Goal: Information Seeking & Learning: Learn about a topic

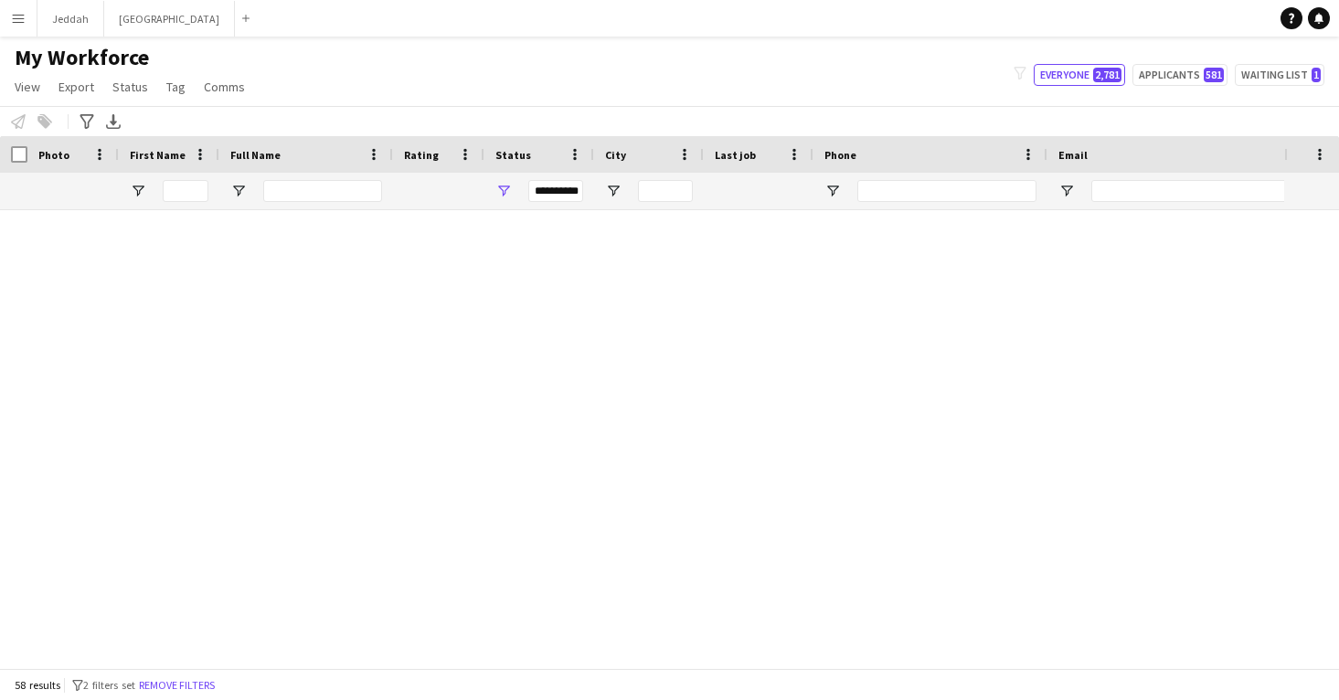
scroll to position [0, 1]
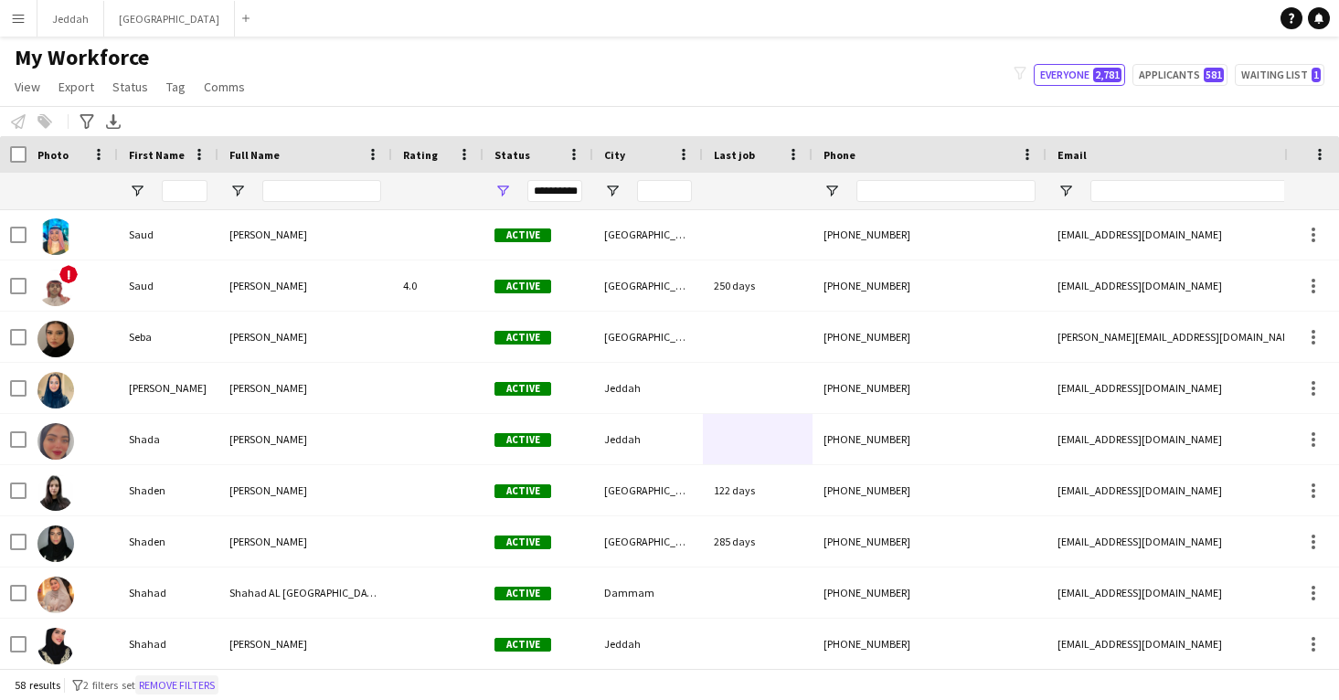
click at [200, 684] on button "Remove filters" at bounding box center [176, 685] width 83 height 20
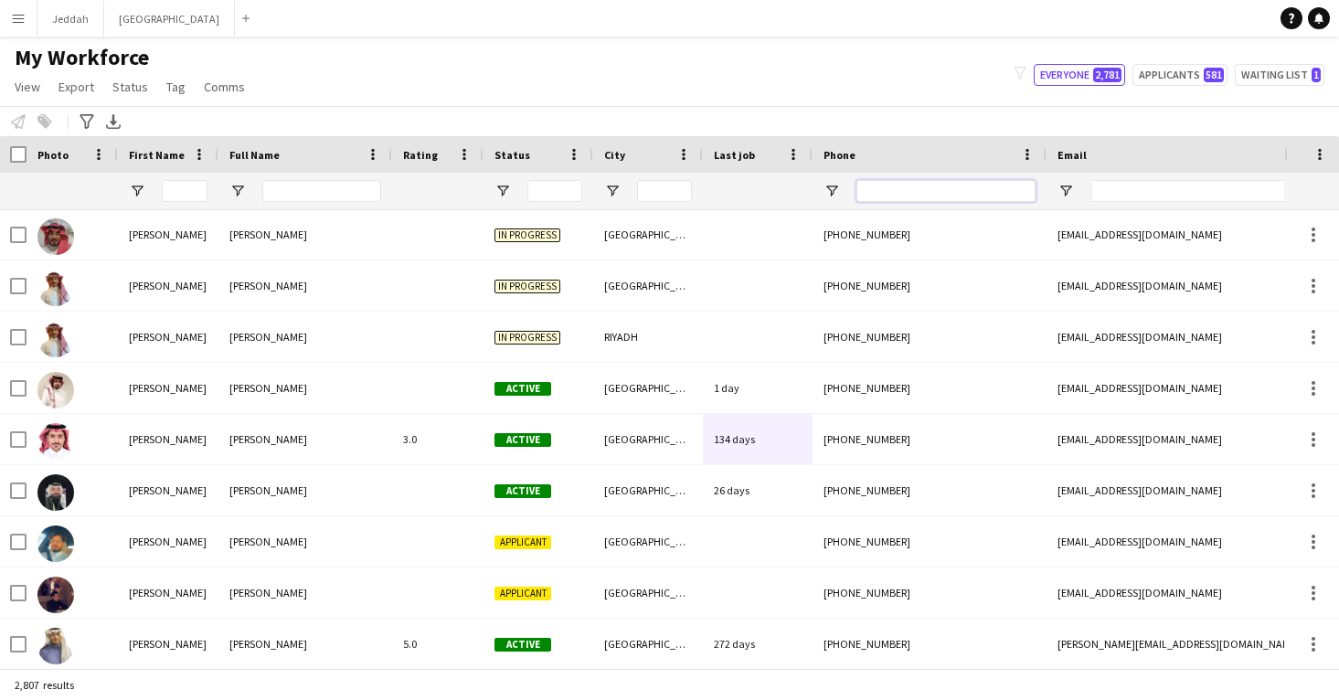
paste input "**********"
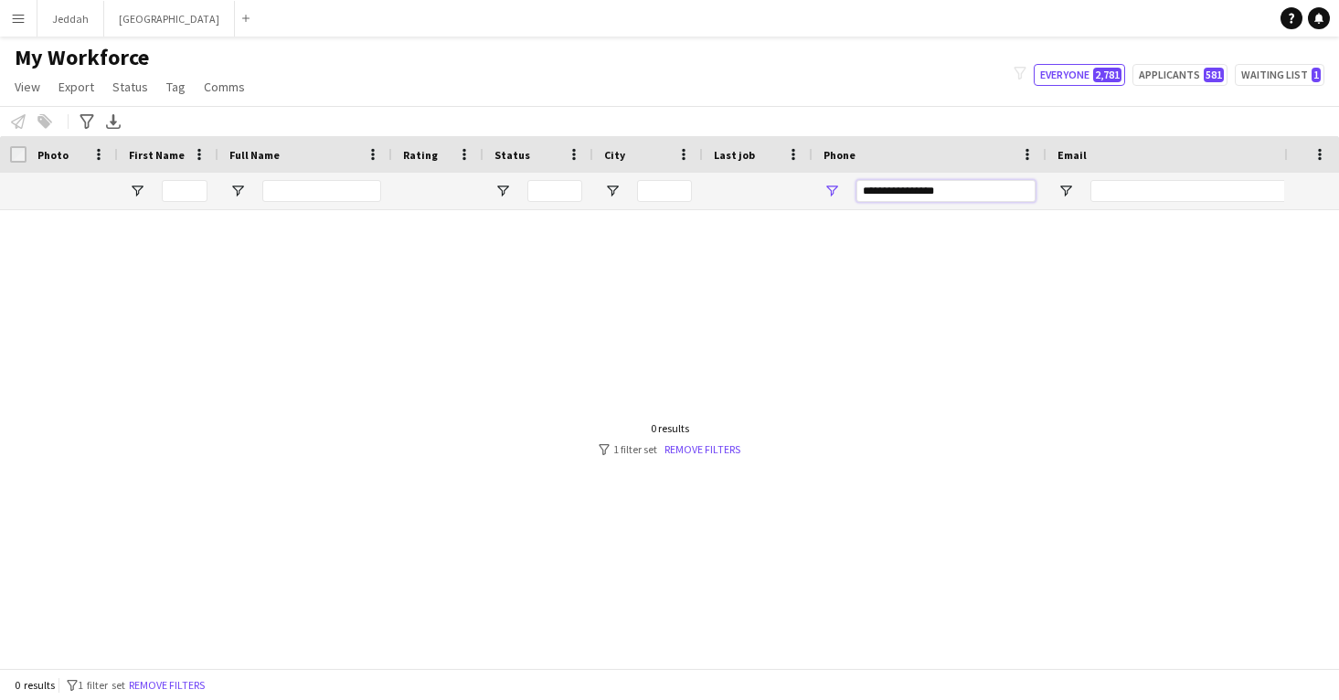
scroll to position [0, 0]
click at [919, 195] on input "**********" at bounding box center [945, 191] width 179 height 22
click at [885, 191] on input "*********" at bounding box center [945, 191] width 179 height 22
type input "*********"
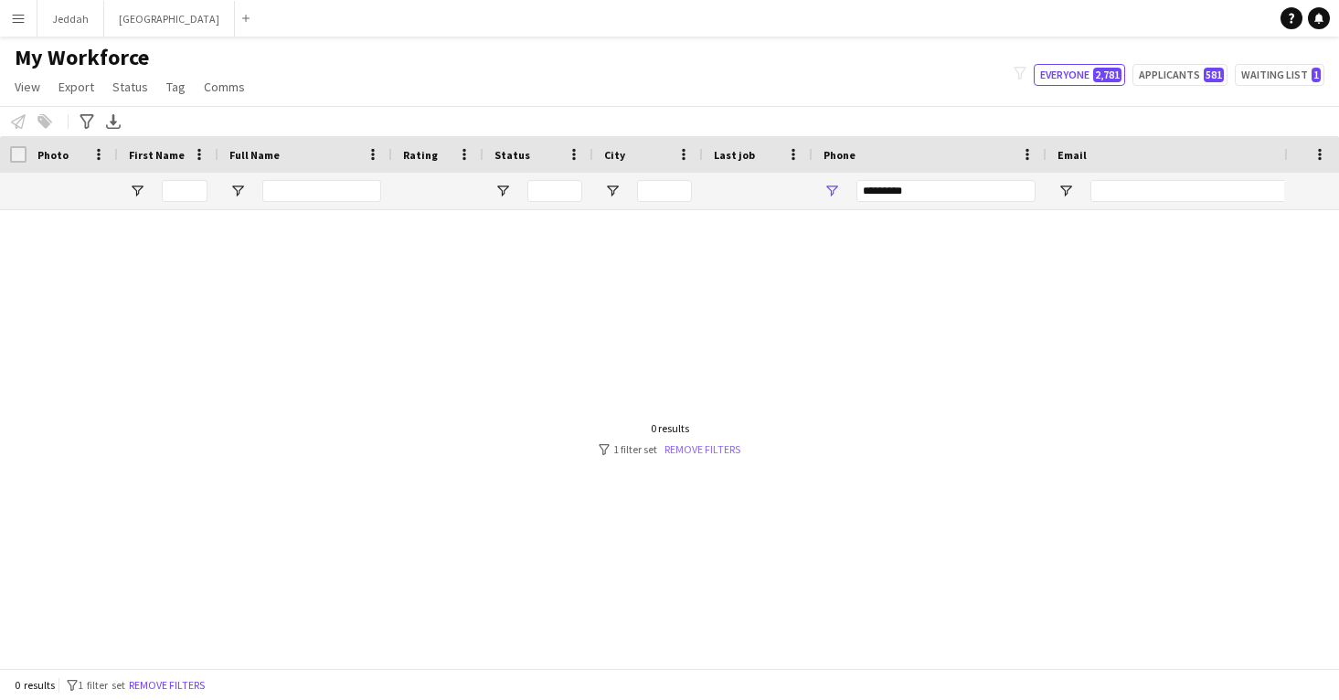
click at [718, 455] on link "Remove filters" at bounding box center [702, 449] width 76 height 14
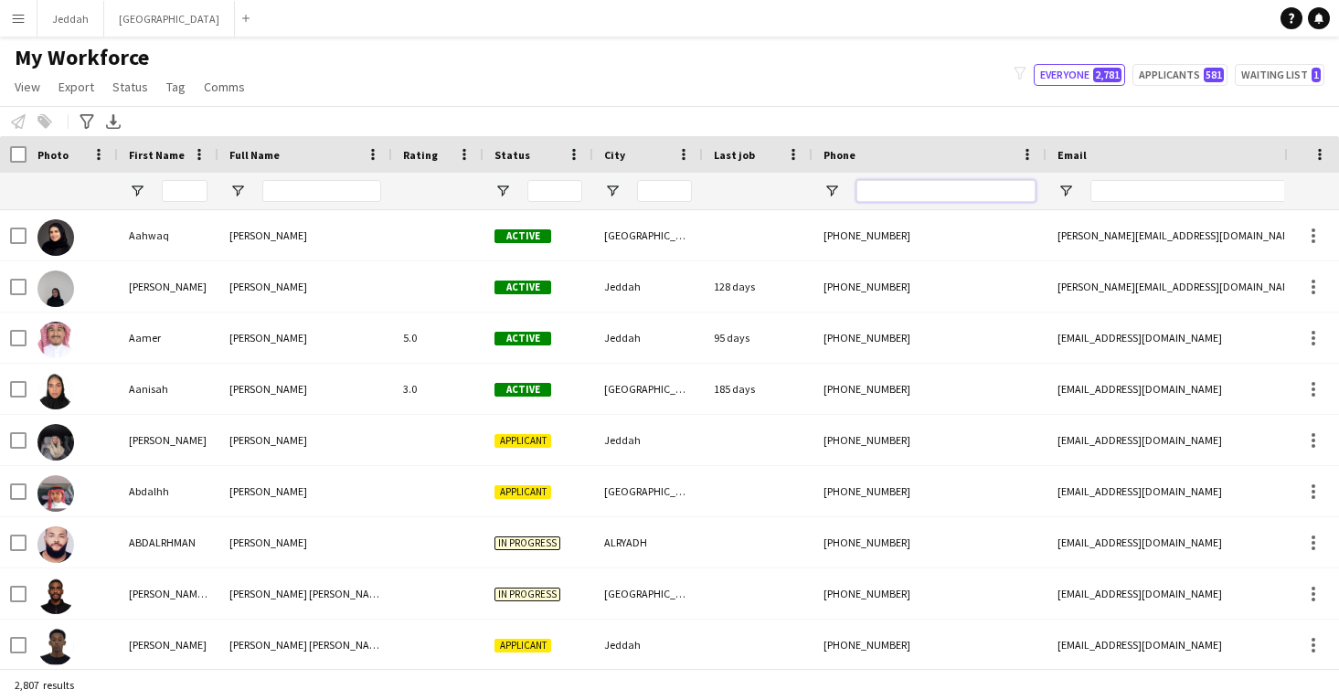
click at [952, 189] on input "Phone Filter Input" at bounding box center [945, 191] width 179 height 22
paste input "*********"
type input "*********"
click at [564, 190] on input "Status Filter Input" at bounding box center [554, 191] width 55 height 22
click at [561, 190] on input "Status Filter Input" at bounding box center [554, 191] width 55 height 22
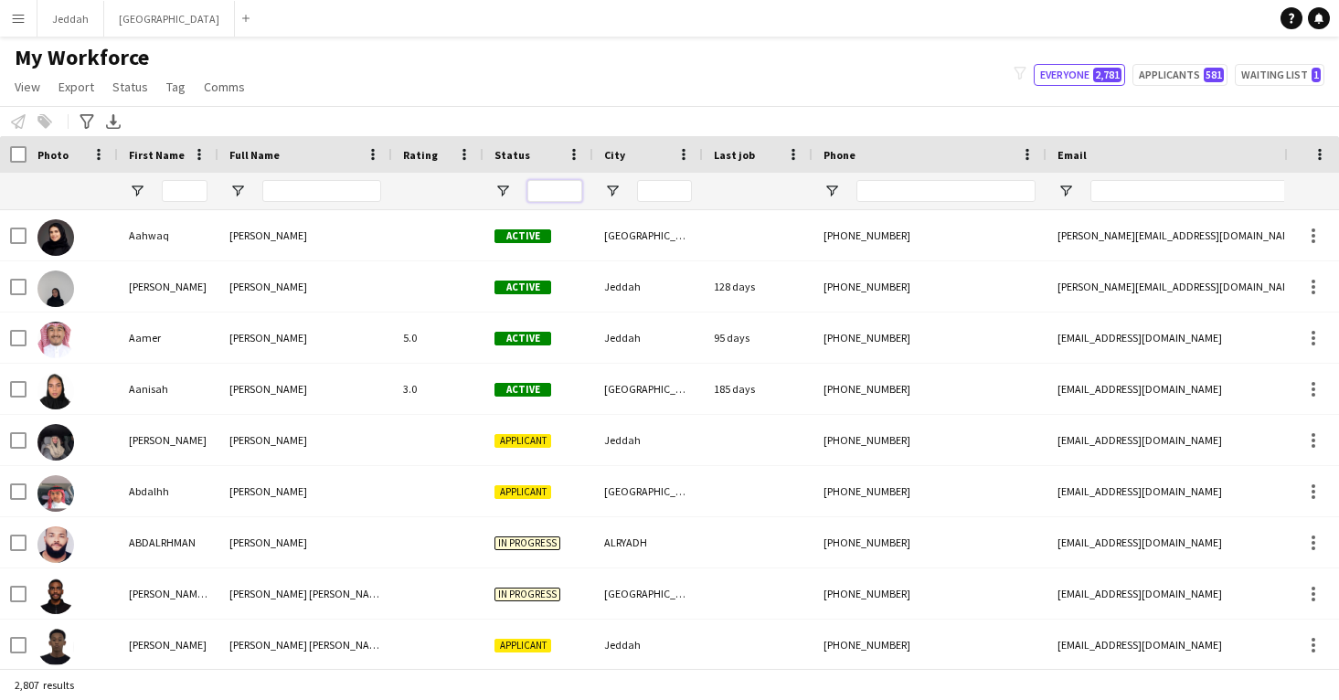
click at [561, 190] on input "Status Filter Input" at bounding box center [554, 191] width 55 height 22
click at [498, 188] on span "Open Filter Menu" at bounding box center [502, 191] width 16 height 16
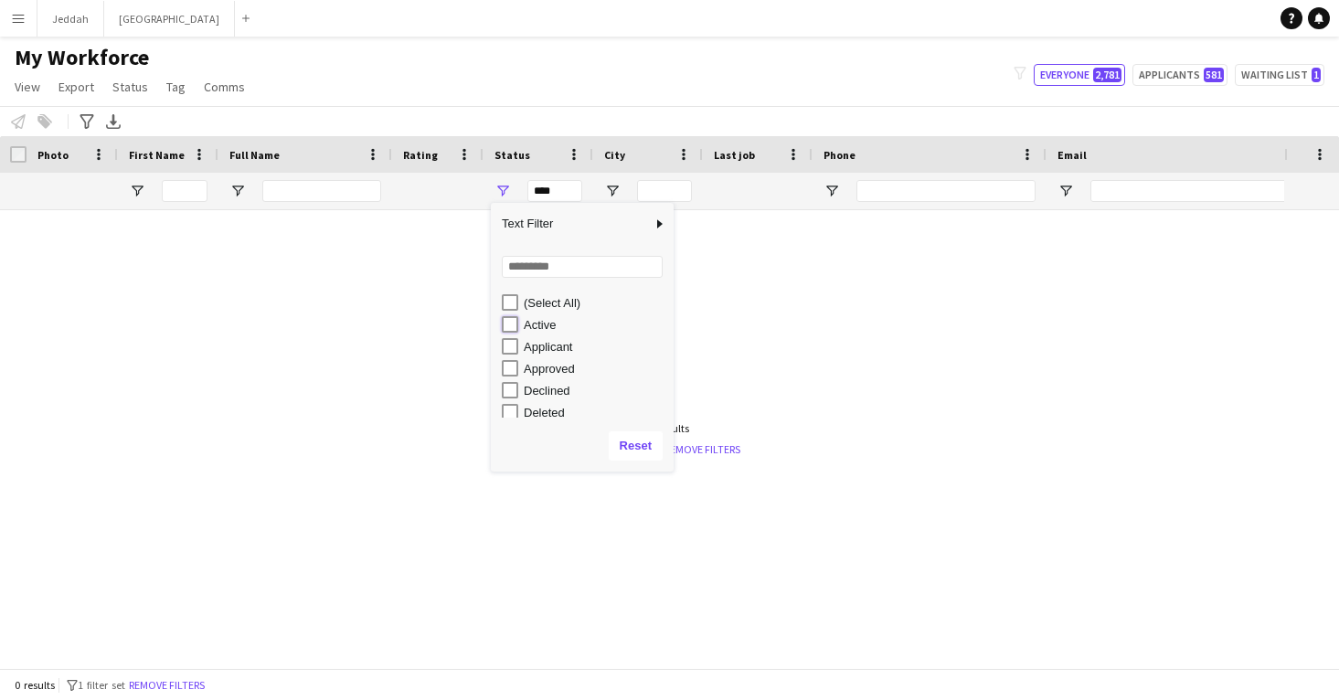
type input "**********"
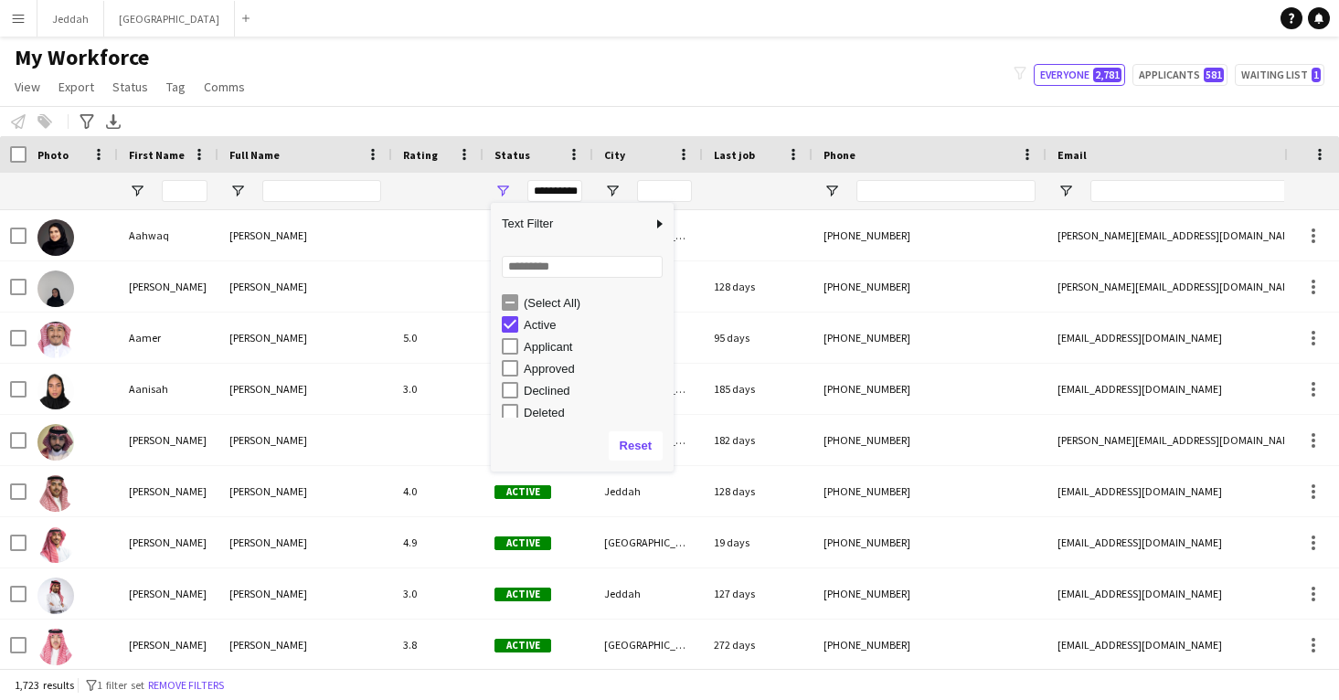
click at [847, 121] on div "Notify workforce Add to tag Select at least one crew to tag him or her. Advance…" at bounding box center [669, 121] width 1339 height 30
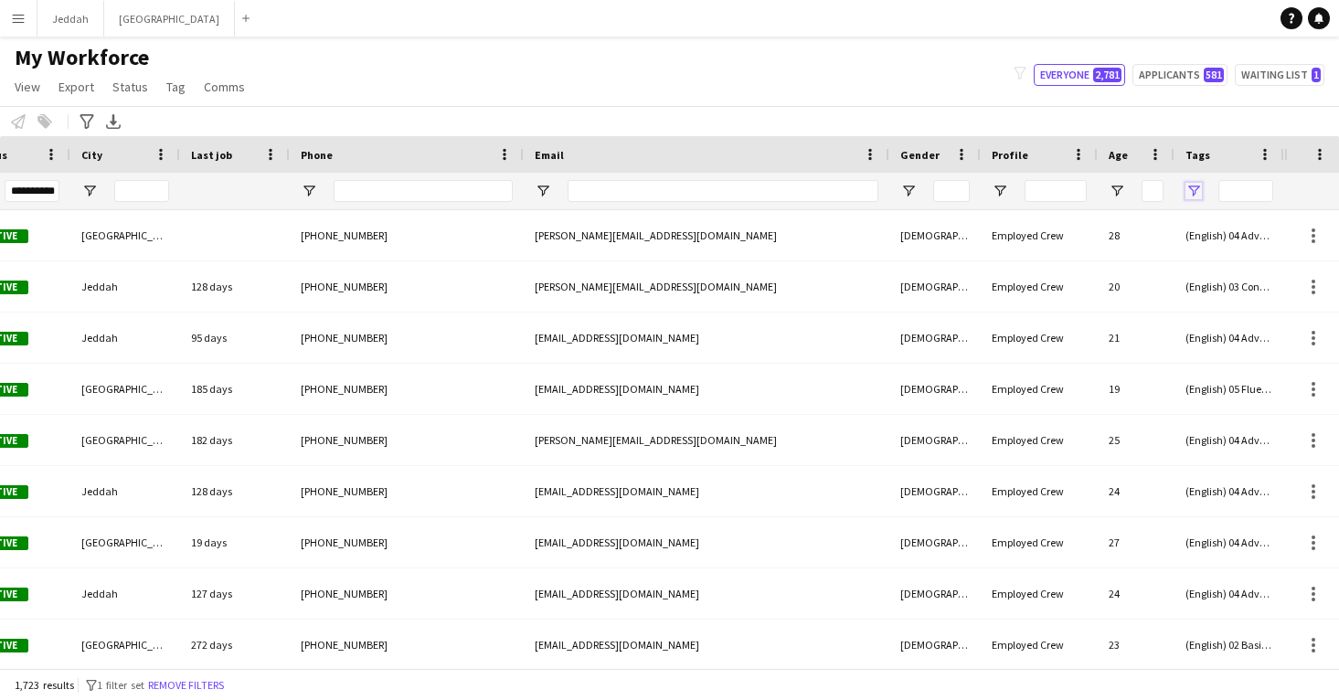
click at [1193, 195] on span "Open Filter Menu" at bounding box center [1193, 191] width 16 height 16
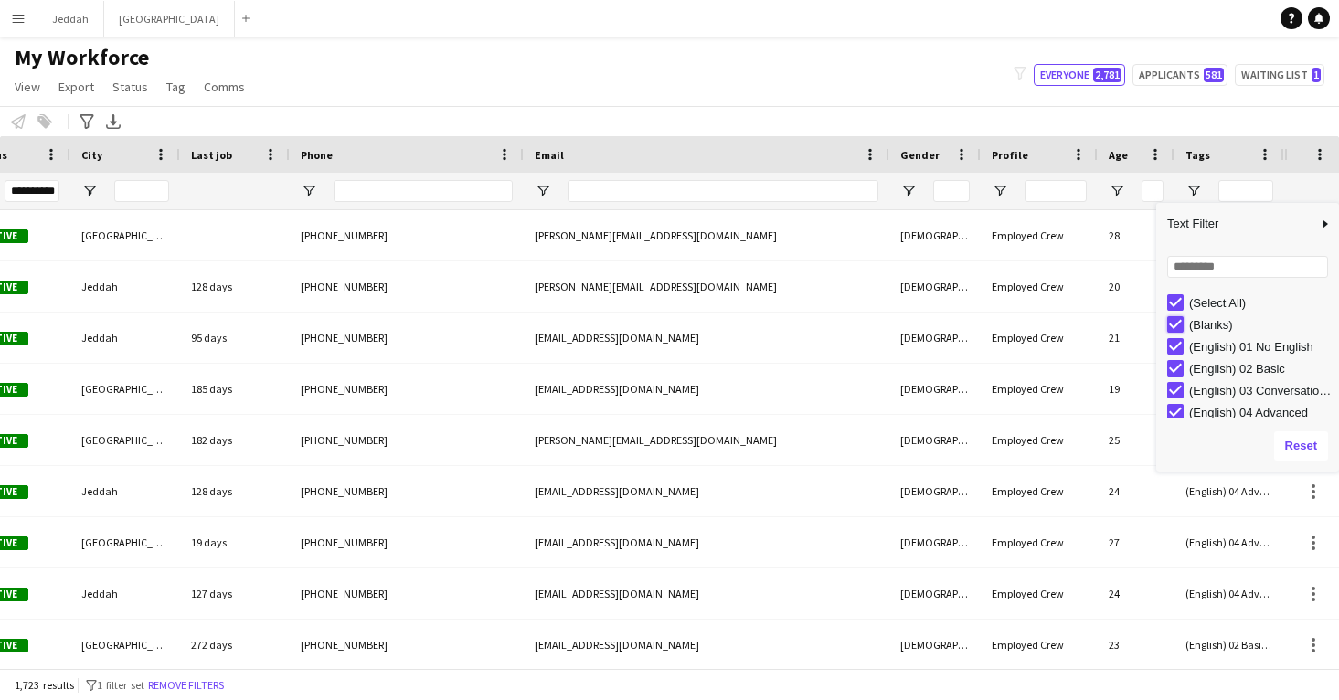
type input "**********"
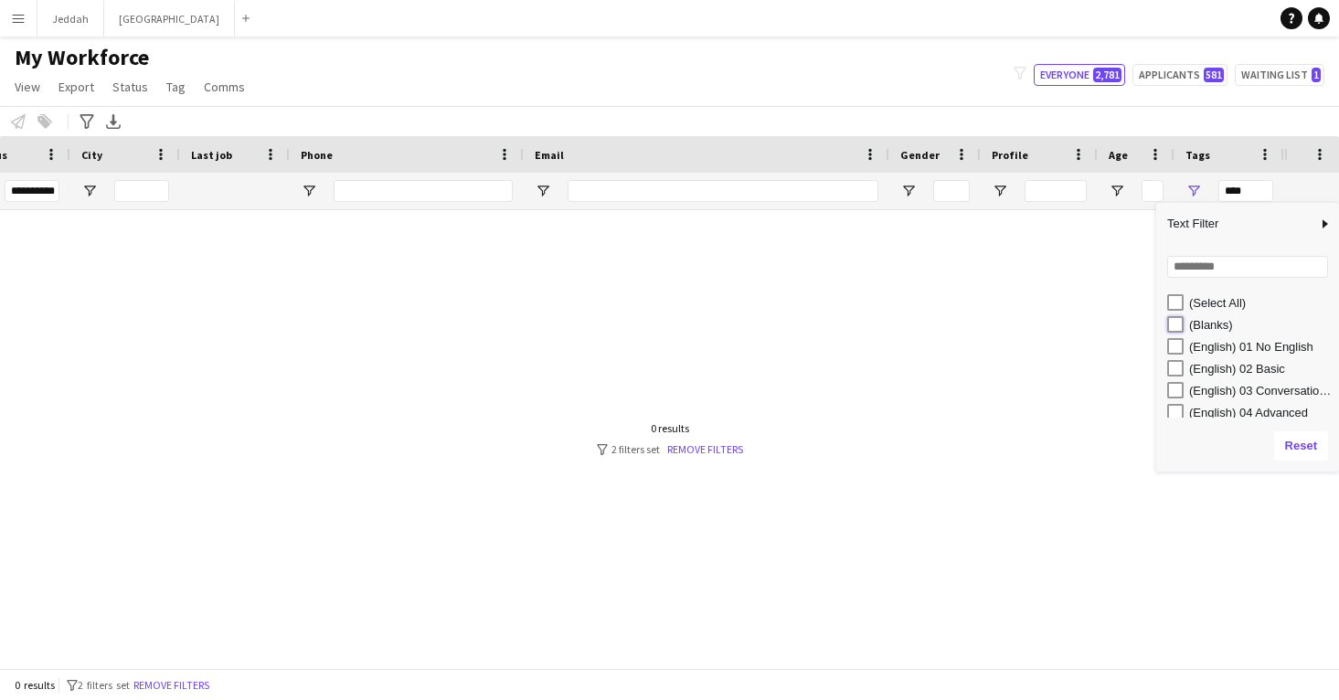
type input "**********"
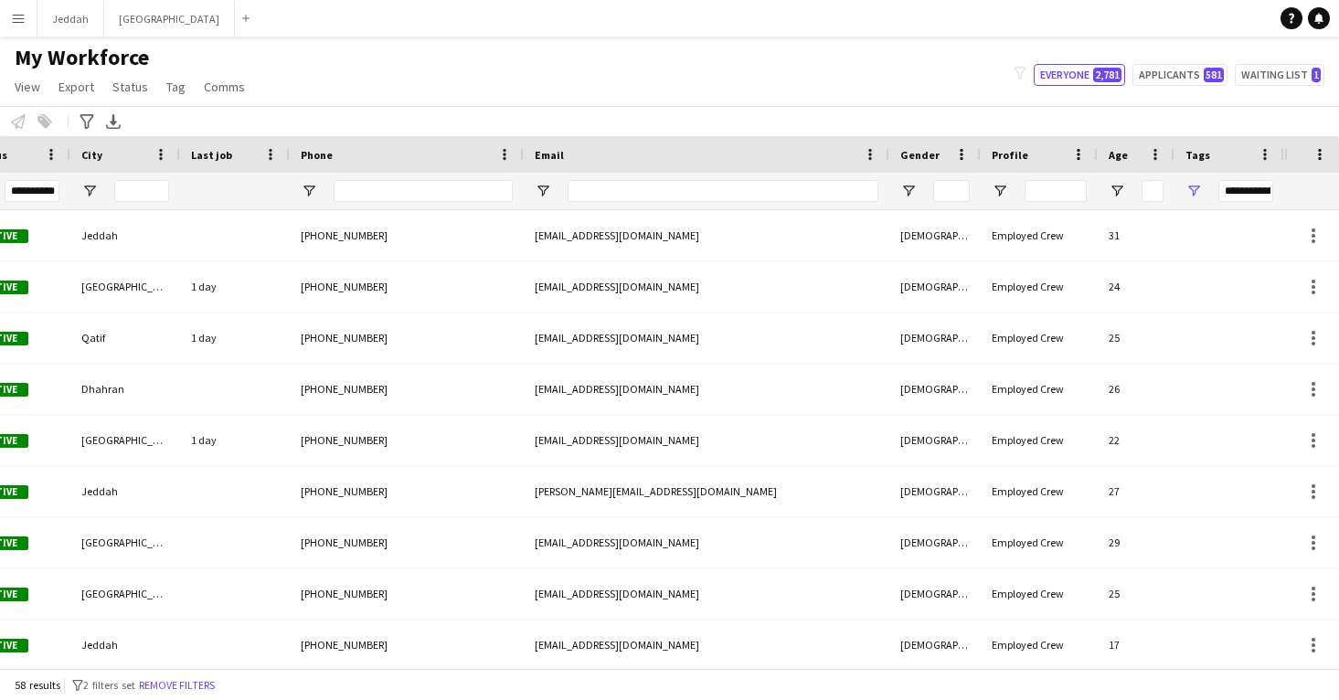
click at [897, 72] on div "My Workforce View Views Default view New view Update view Delete view Edit name…" at bounding box center [669, 75] width 1339 height 62
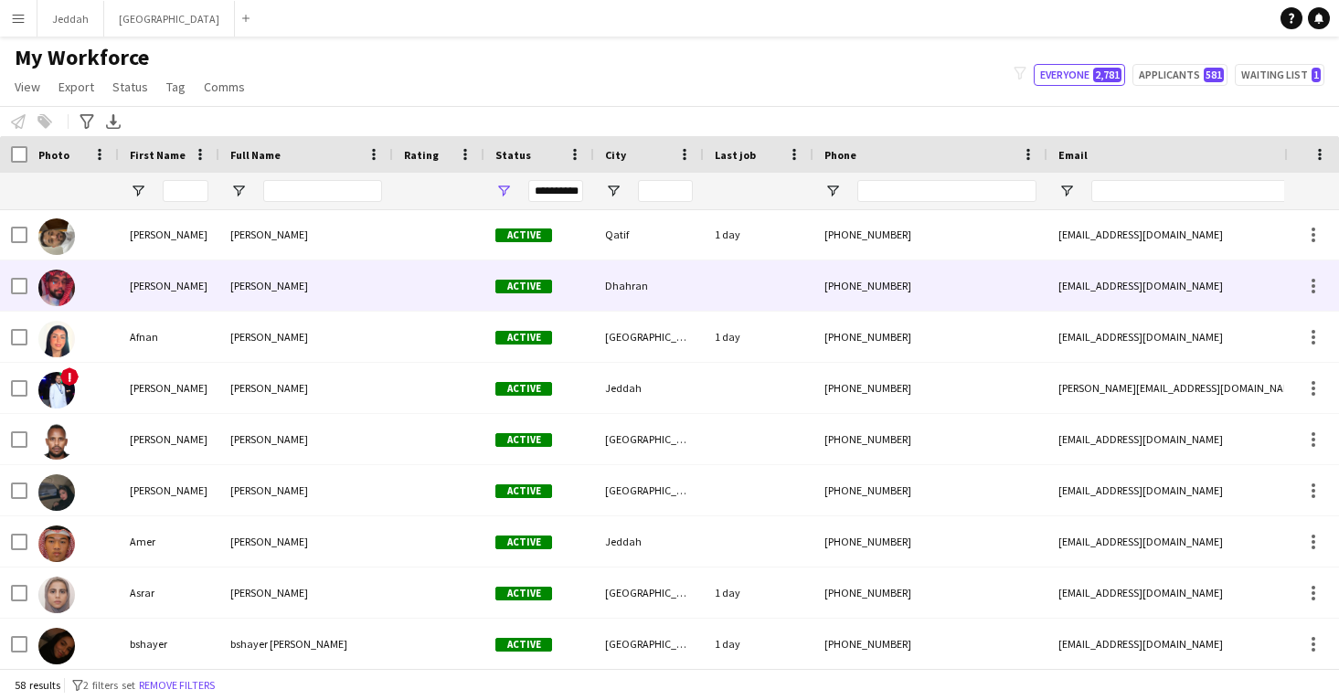
scroll to position [111, 0]
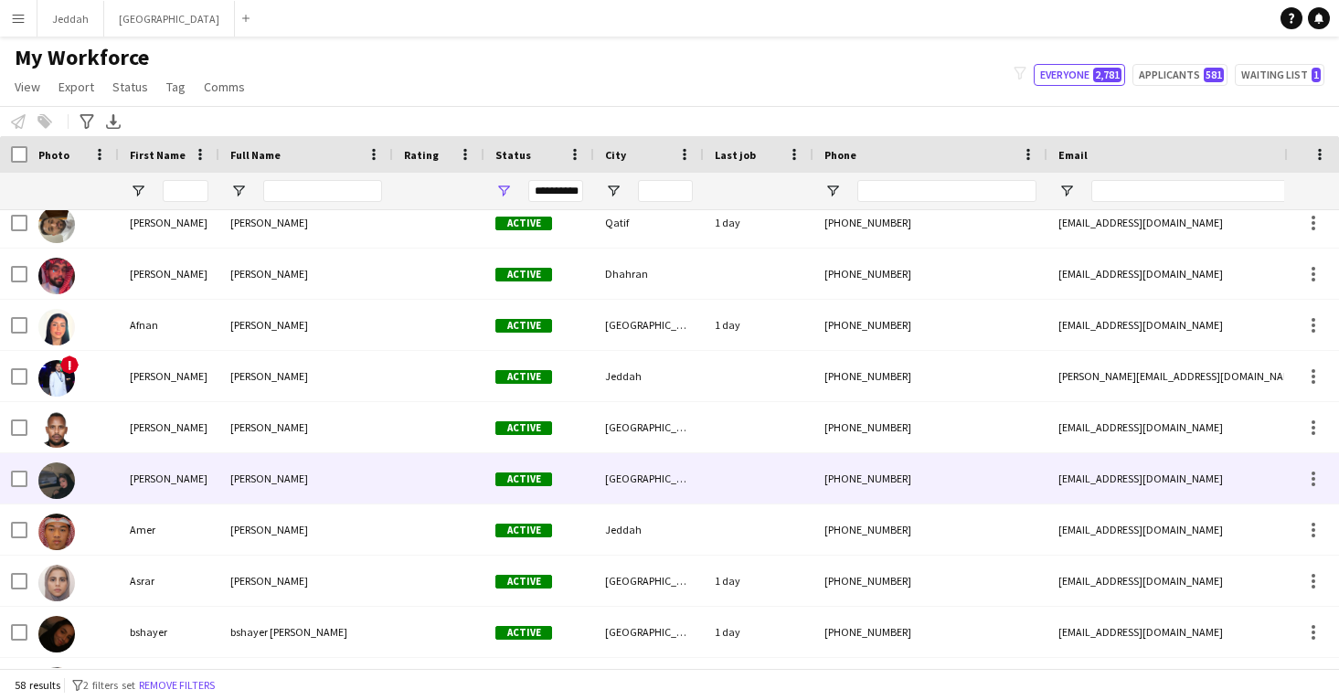
click at [436, 478] on div at bounding box center [438, 478] width 91 height 50
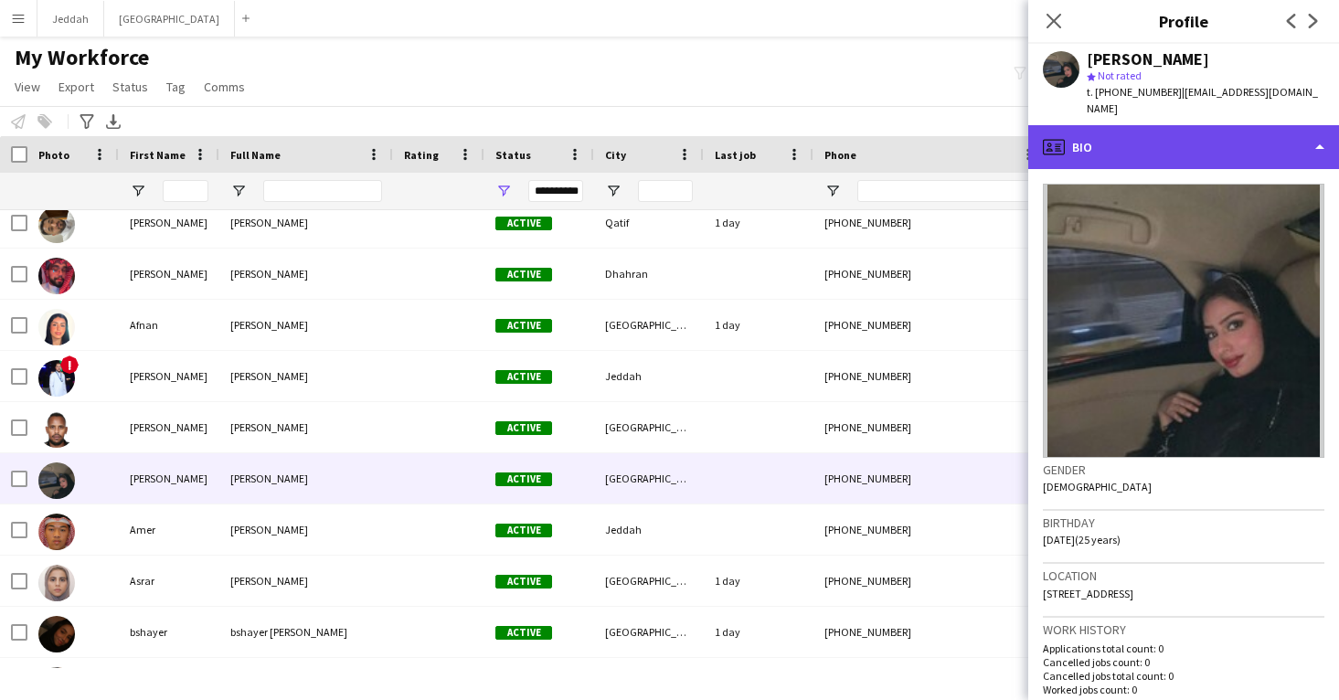
click at [1167, 127] on div "profile Bio" at bounding box center [1183, 147] width 311 height 44
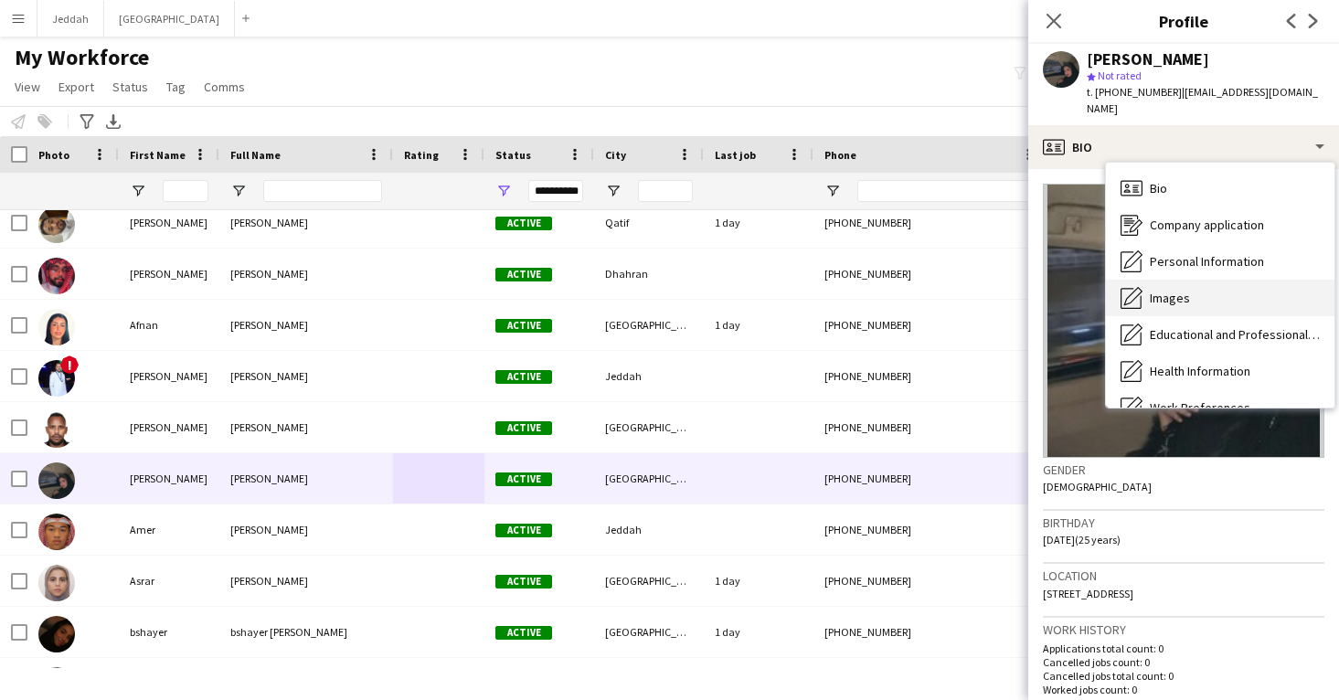
click at [1201, 294] on div "Images Images" at bounding box center [1220, 298] width 228 height 37
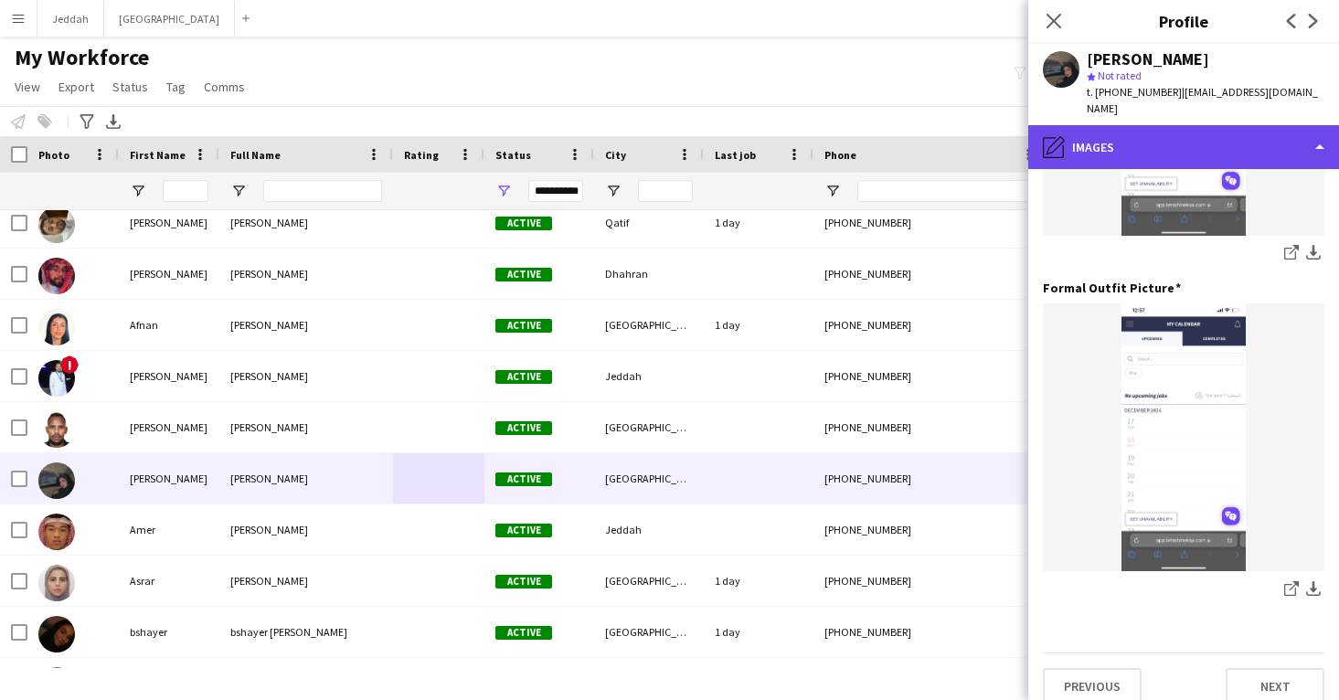
click at [1160, 135] on div "pencil4 Images" at bounding box center [1183, 147] width 311 height 44
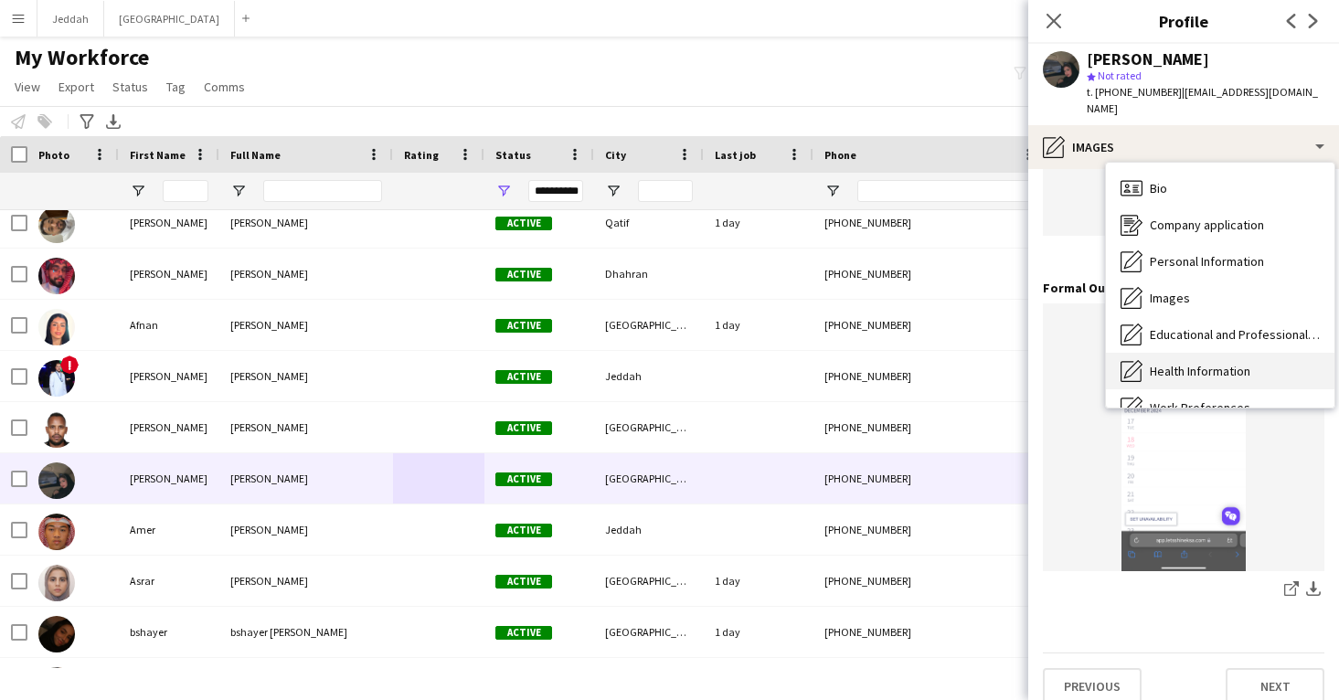
click at [1179, 353] on div "Health Information Health Information" at bounding box center [1220, 371] width 228 height 37
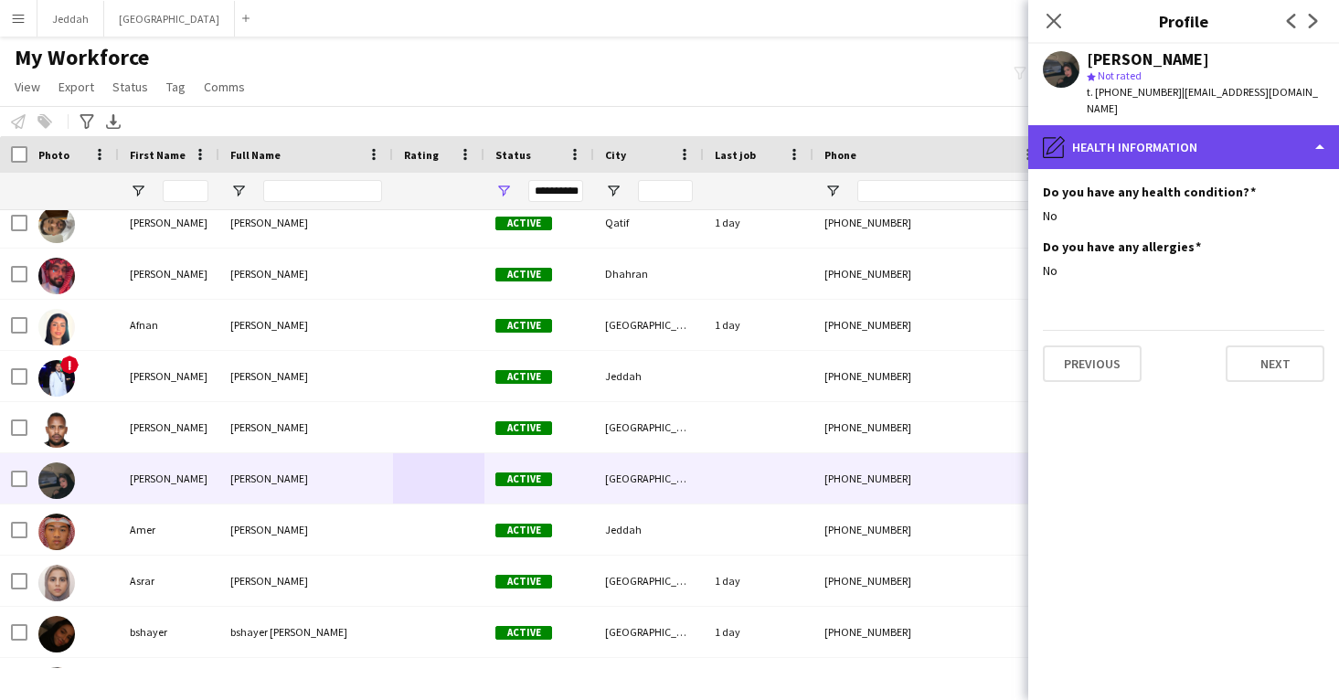
click at [1176, 146] on div "pencil4 Health Information" at bounding box center [1183, 147] width 311 height 44
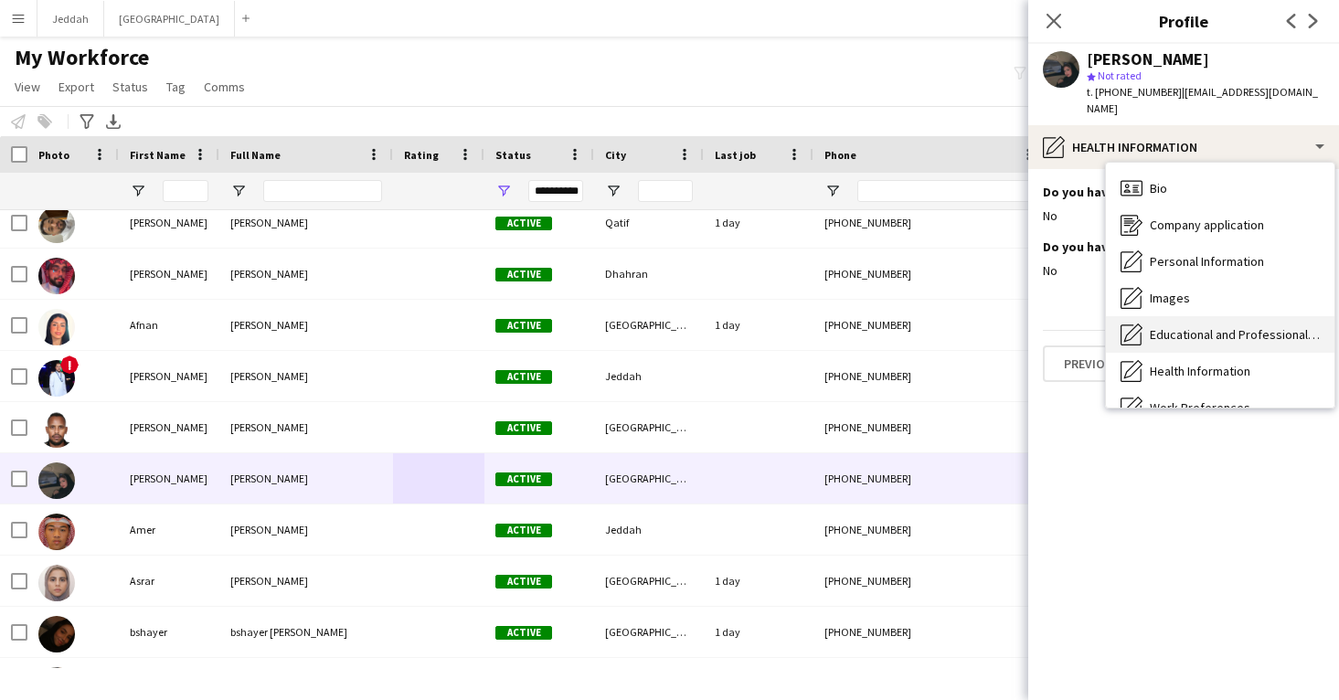
click at [1193, 330] on div "Educational and Professional Background Educational and Professional Background" at bounding box center [1220, 334] width 228 height 37
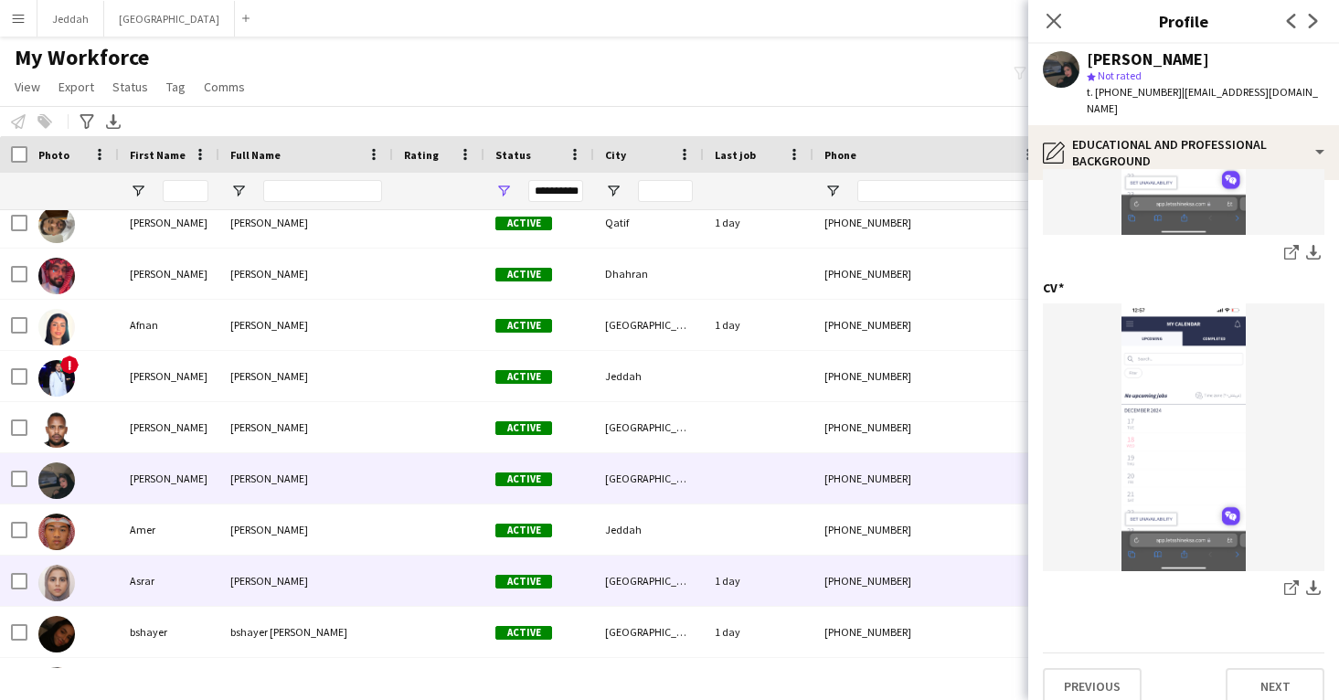
click at [680, 582] on div "[GEOGRAPHIC_DATA]" at bounding box center [649, 581] width 110 height 50
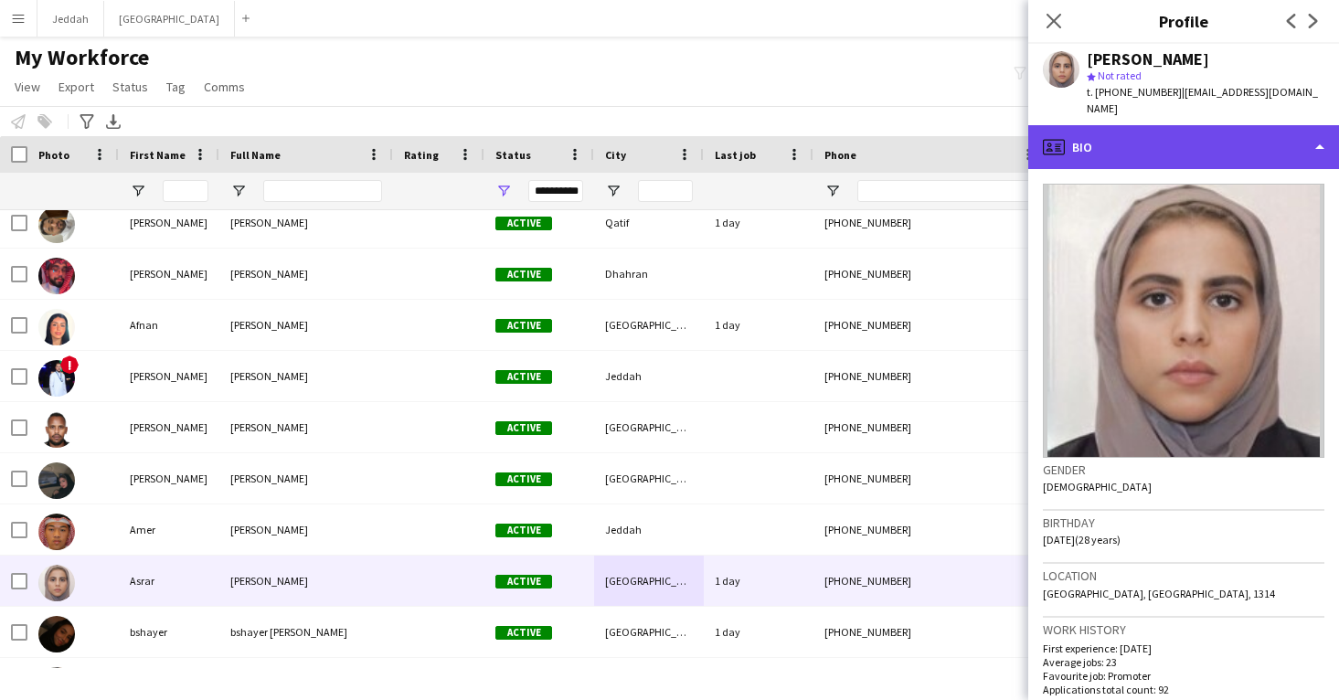
click at [1175, 129] on div "profile Bio" at bounding box center [1183, 147] width 311 height 44
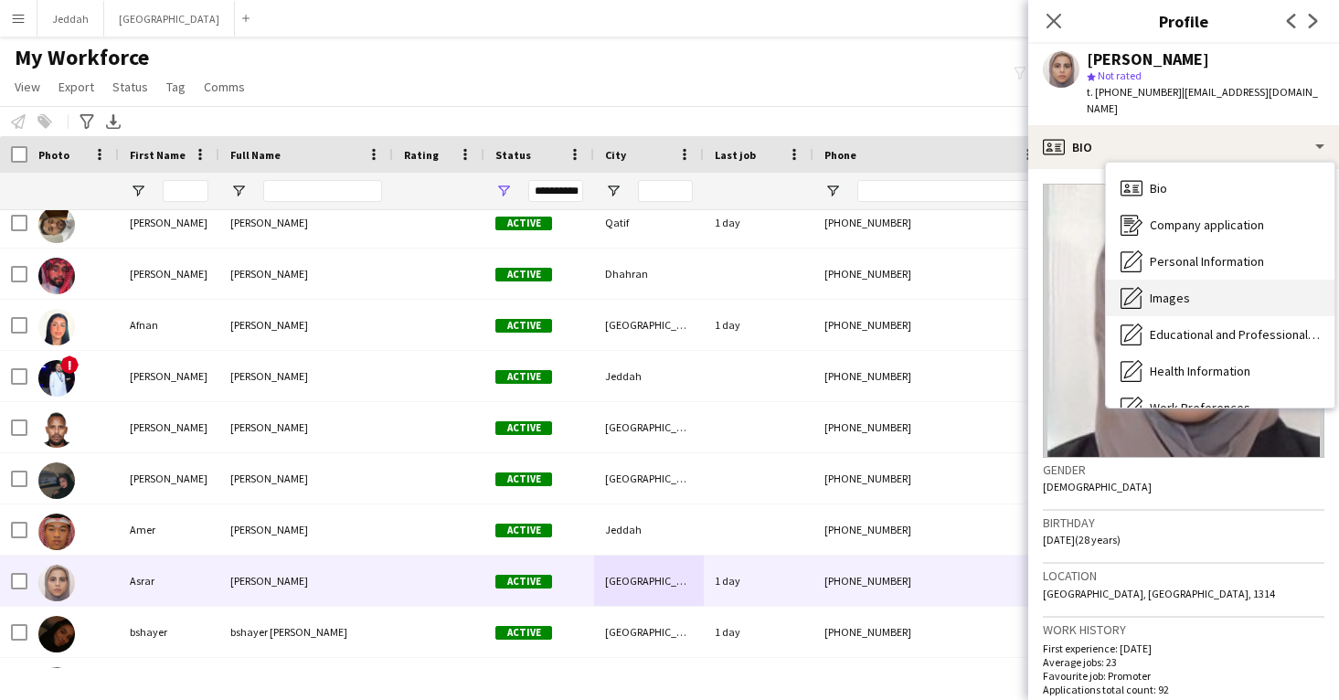
click at [1182, 290] on span "Images" at bounding box center [1170, 298] width 40 height 16
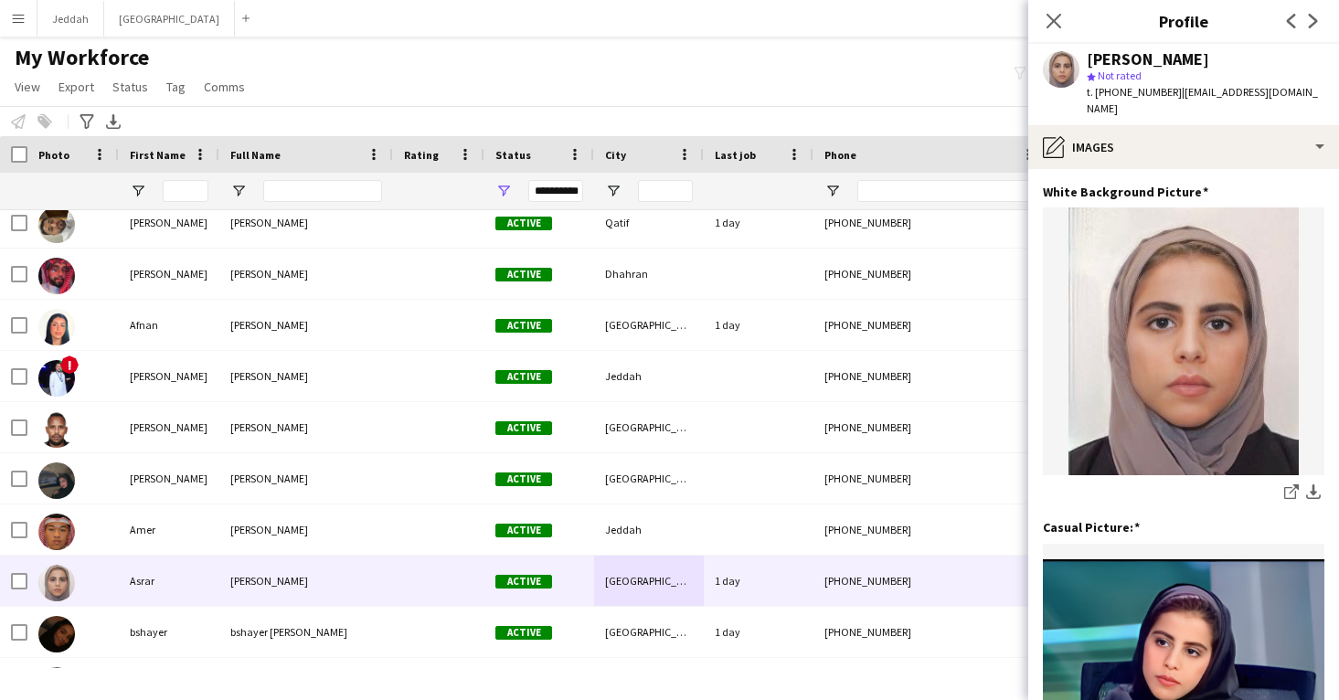
click at [281, 2] on app-navbar "Menu Boards Boards Boards All jobs Status Workforce Workforce My Workforce Recr…" at bounding box center [669, 18] width 1339 height 37
click at [1098, 169] on app-section-data-types "White Background Picture Edit this field share-external-link-1 download-bottom …" at bounding box center [1183, 434] width 311 height 531
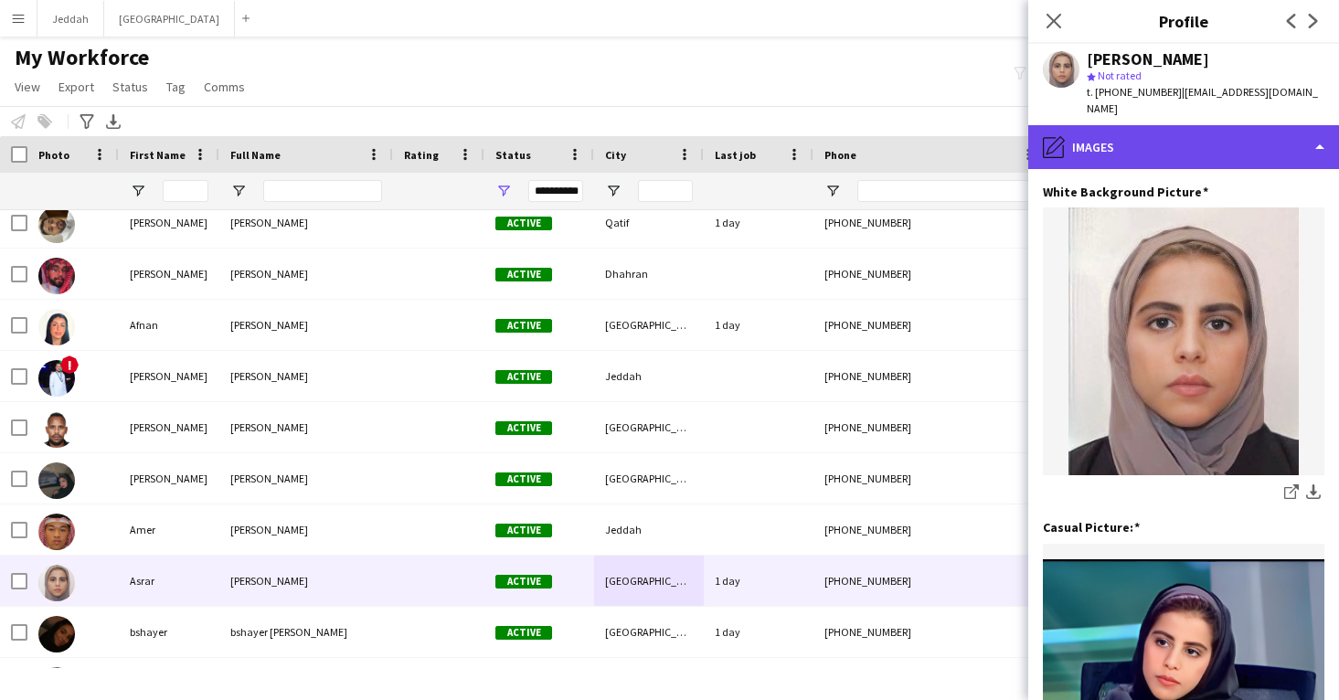
click at [1098, 137] on div "pencil4 Images" at bounding box center [1183, 147] width 311 height 44
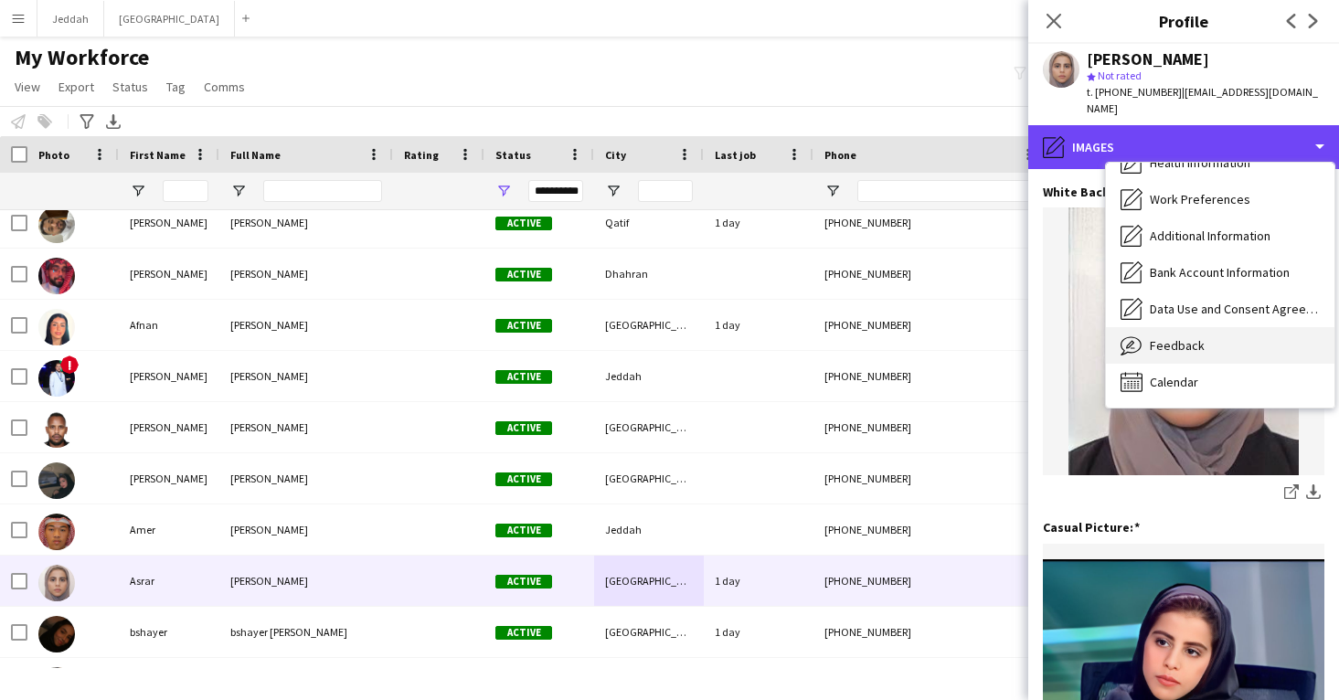
scroll to position [208, 0]
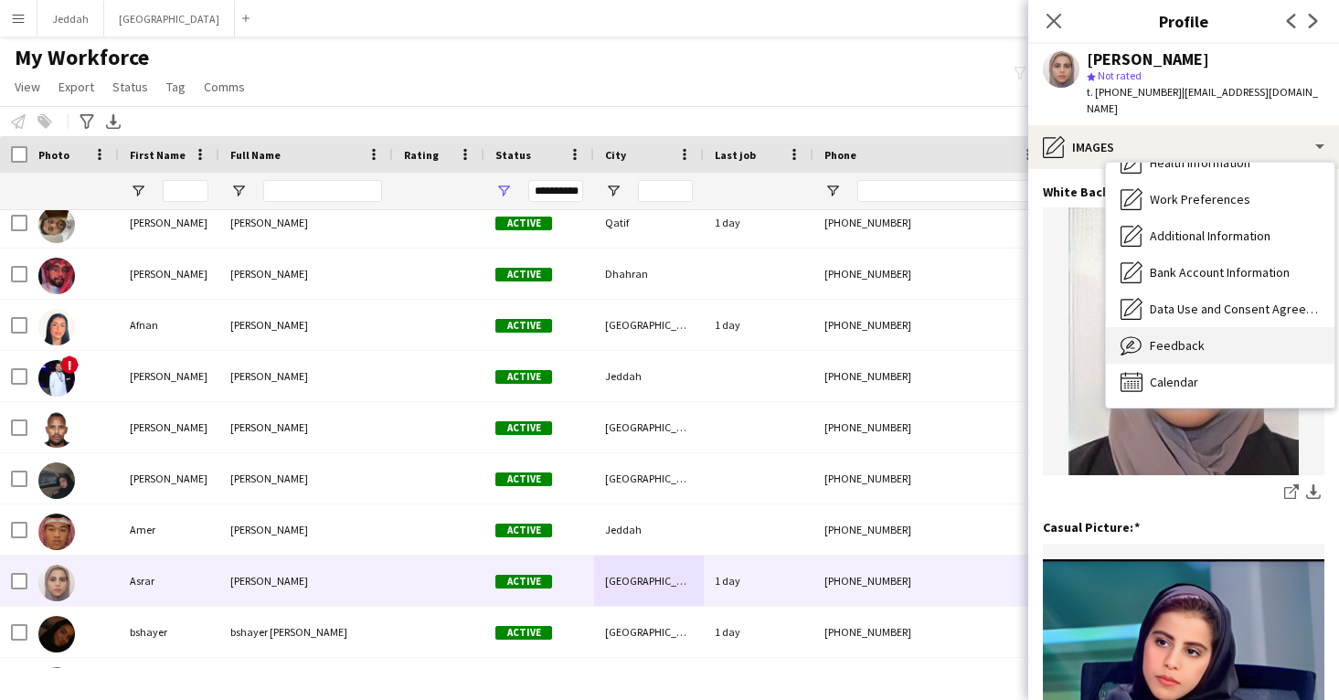
click at [1160, 337] on span "Feedback" at bounding box center [1177, 345] width 55 height 16
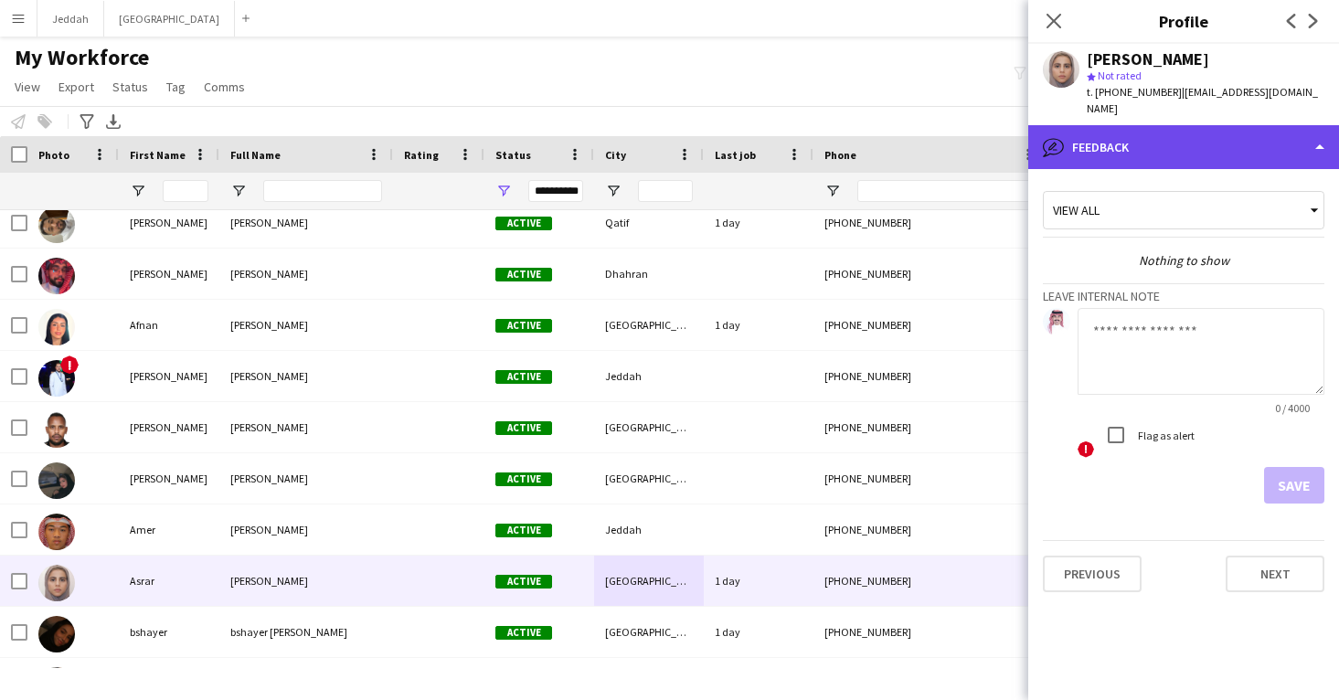
click at [1157, 133] on div "bubble-pencil Feedback" at bounding box center [1183, 147] width 311 height 44
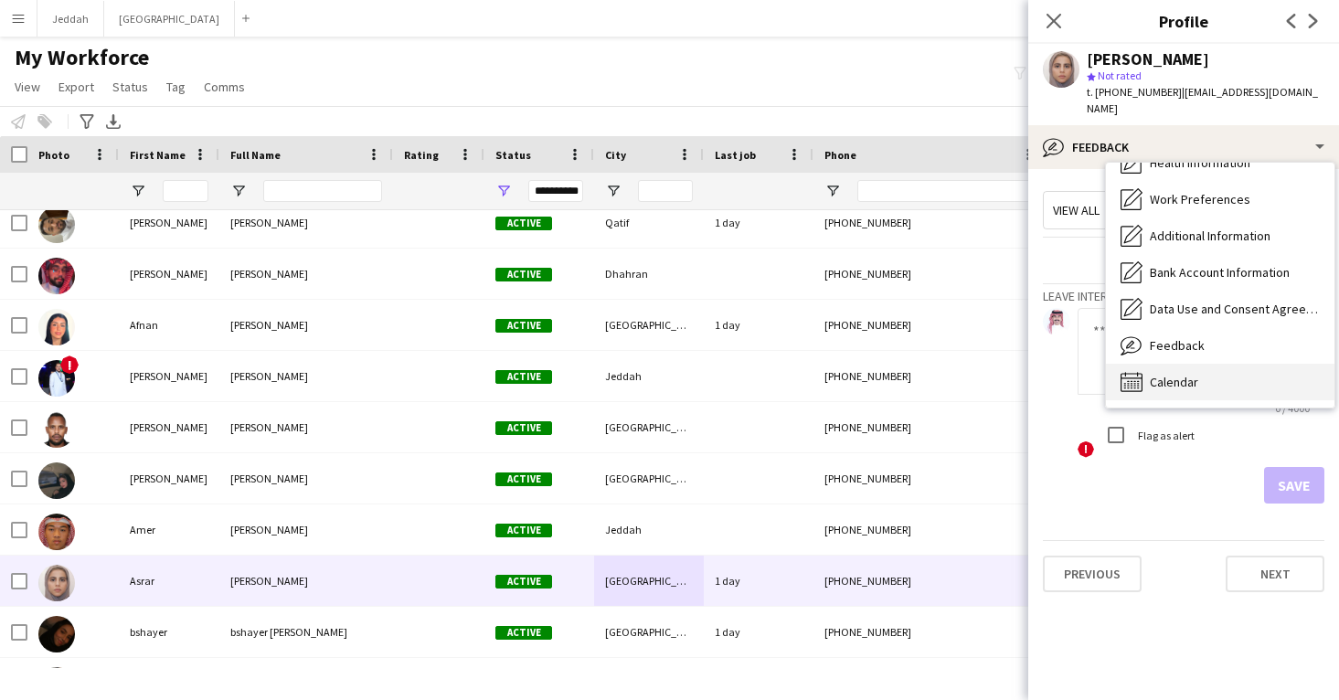
click at [1178, 374] on span "Calendar" at bounding box center [1174, 382] width 48 height 16
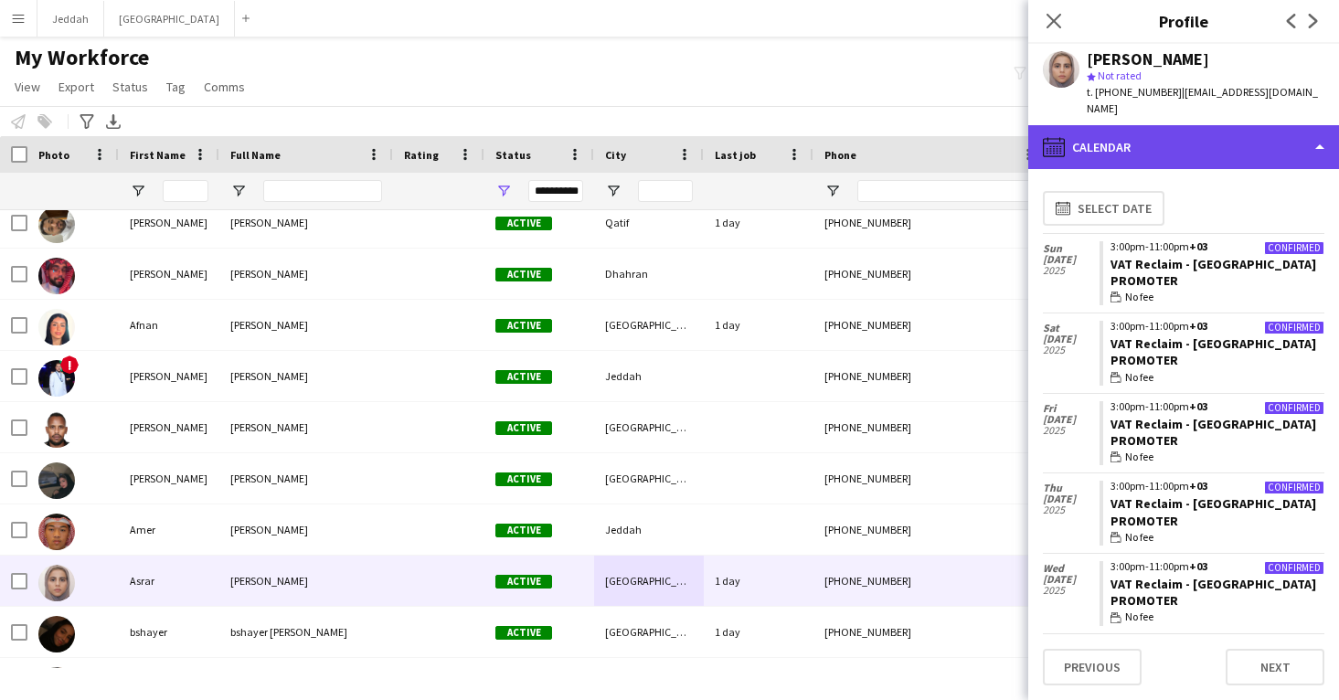
click at [1132, 129] on div "calendar-full Calendar" at bounding box center [1183, 147] width 311 height 44
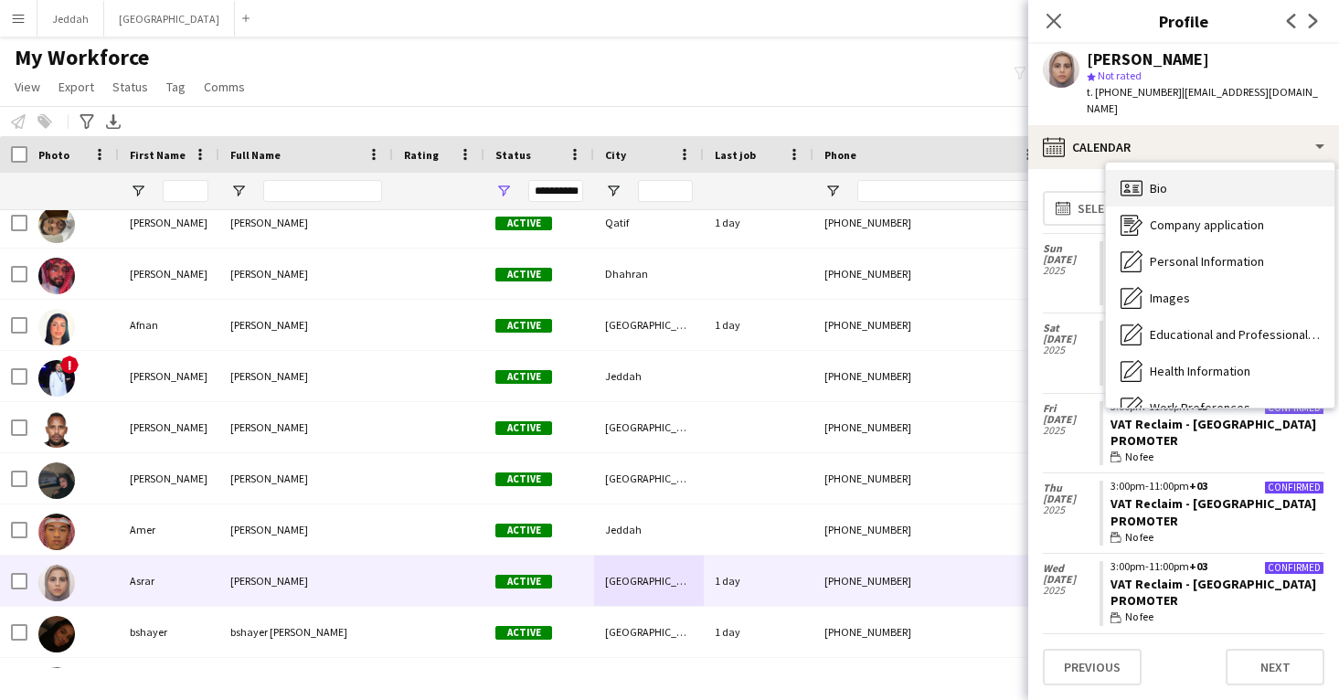
scroll to position [0, 0]
click at [1147, 170] on div "Bio Bio" at bounding box center [1220, 188] width 228 height 37
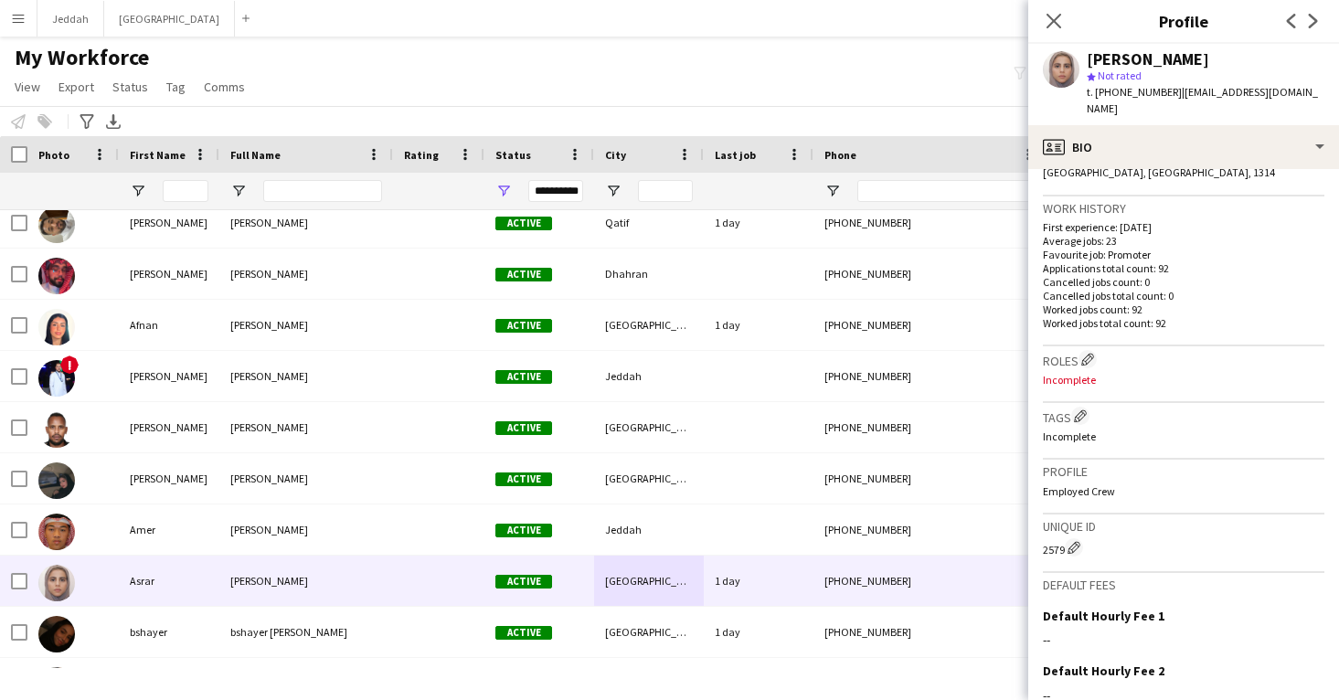
scroll to position [497, 0]
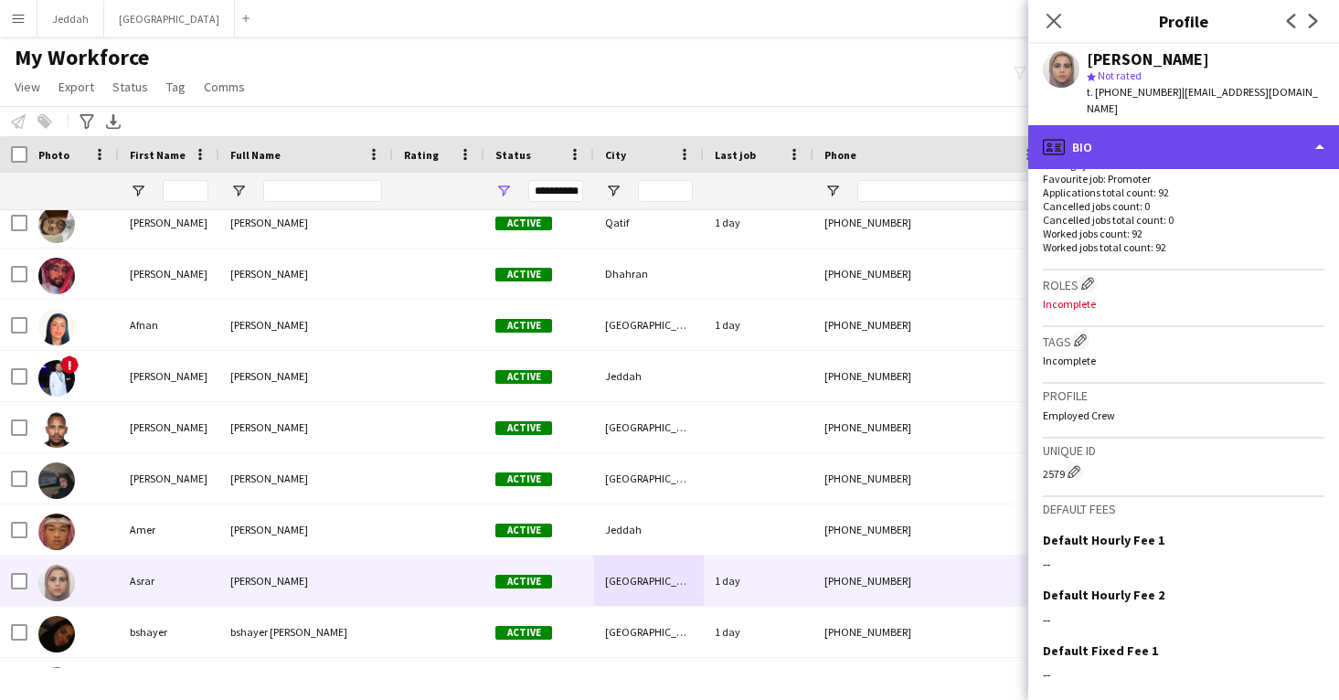
click at [1146, 125] on div "profile Bio" at bounding box center [1183, 147] width 311 height 44
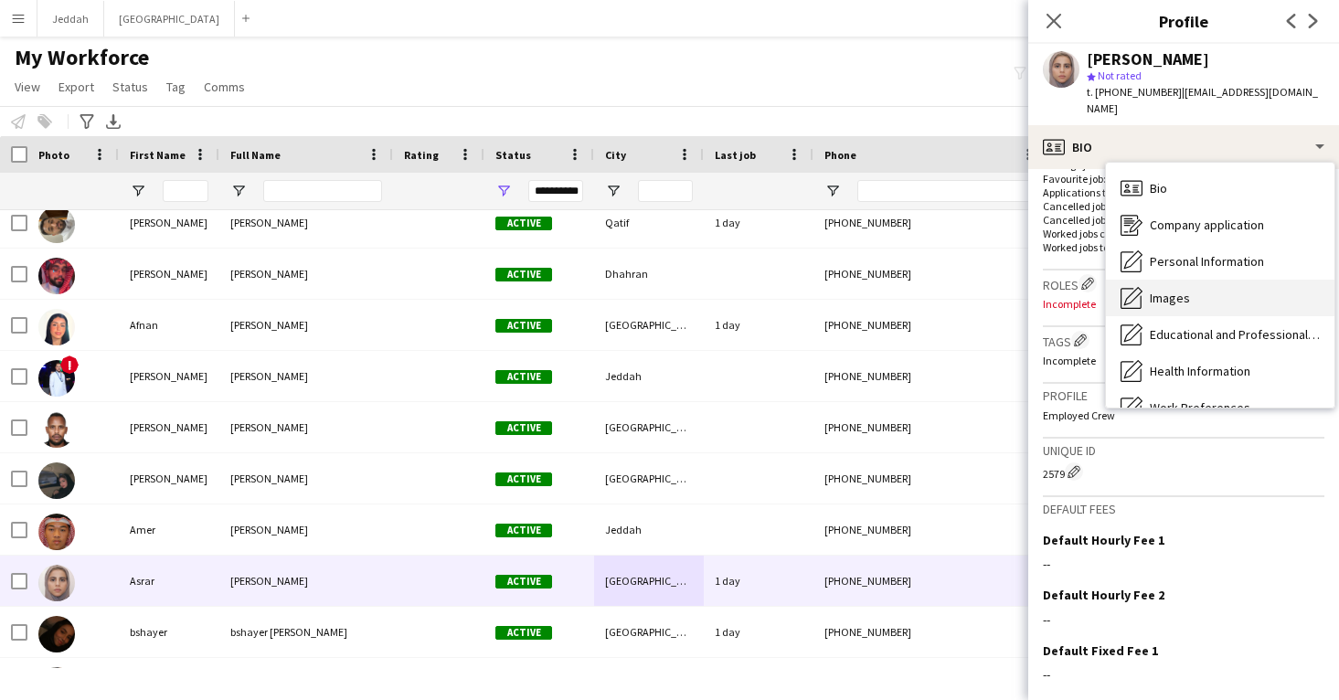
click at [1170, 290] on span "Images" at bounding box center [1170, 298] width 40 height 16
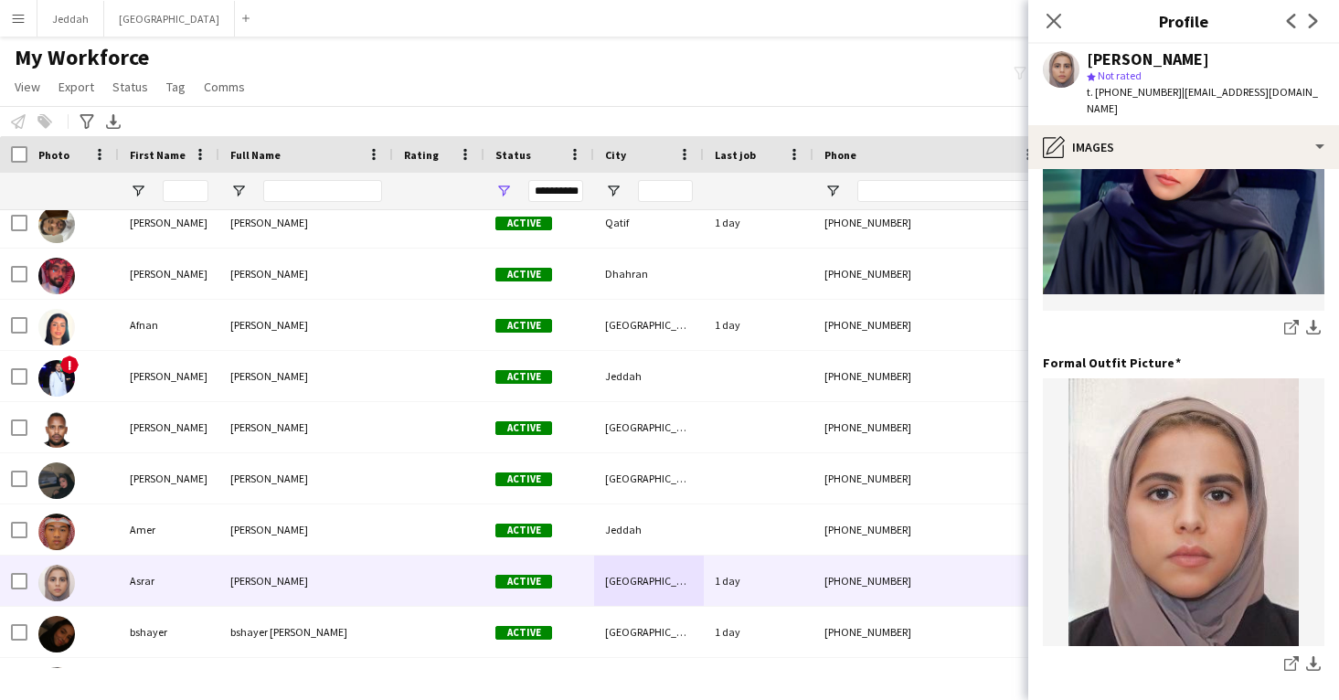
scroll to position [502, 0]
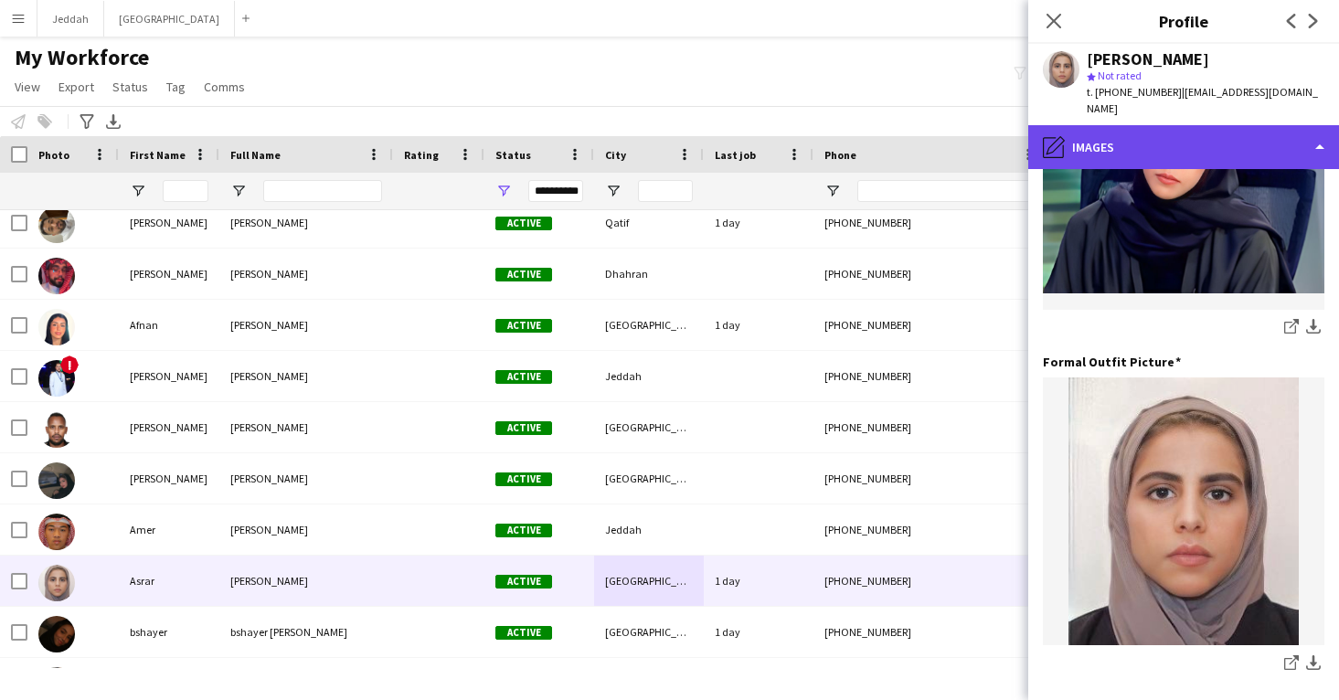
click at [1171, 140] on div "pencil4 Images" at bounding box center [1183, 147] width 311 height 44
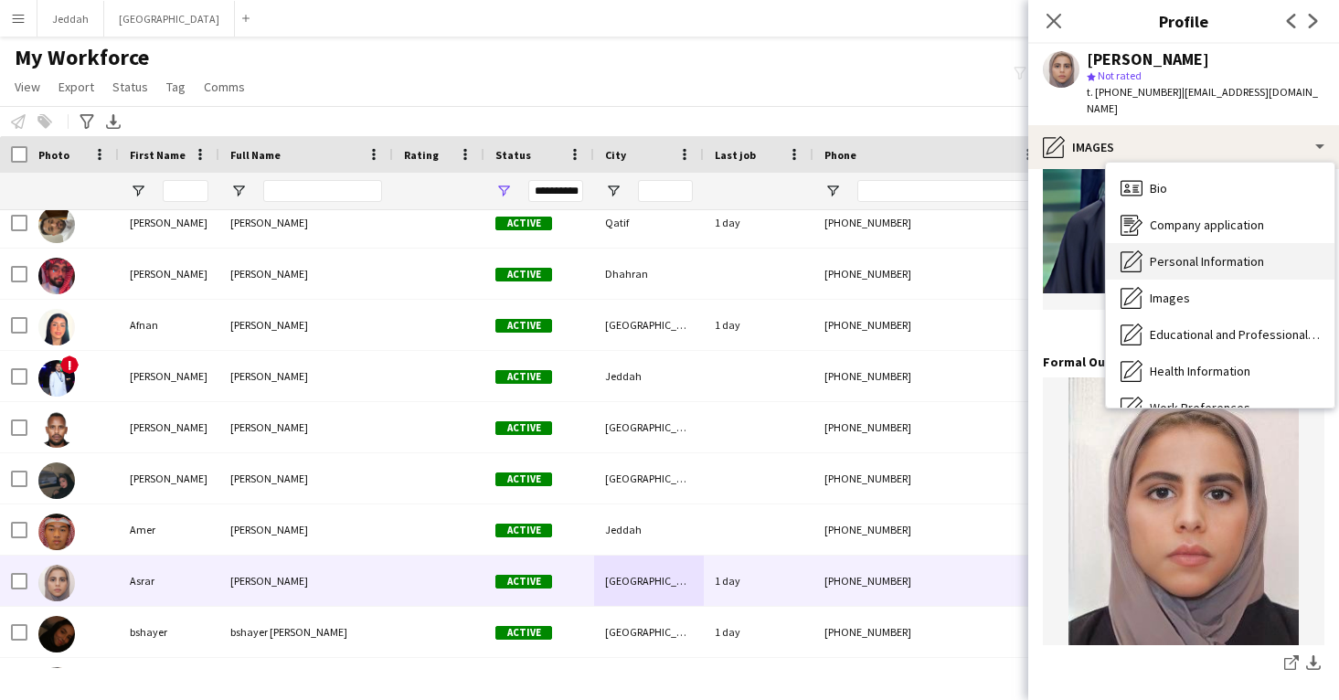
click at [1186, 253] on span "Personal Information" at bounding box center [1207, 261] width 114 height 16
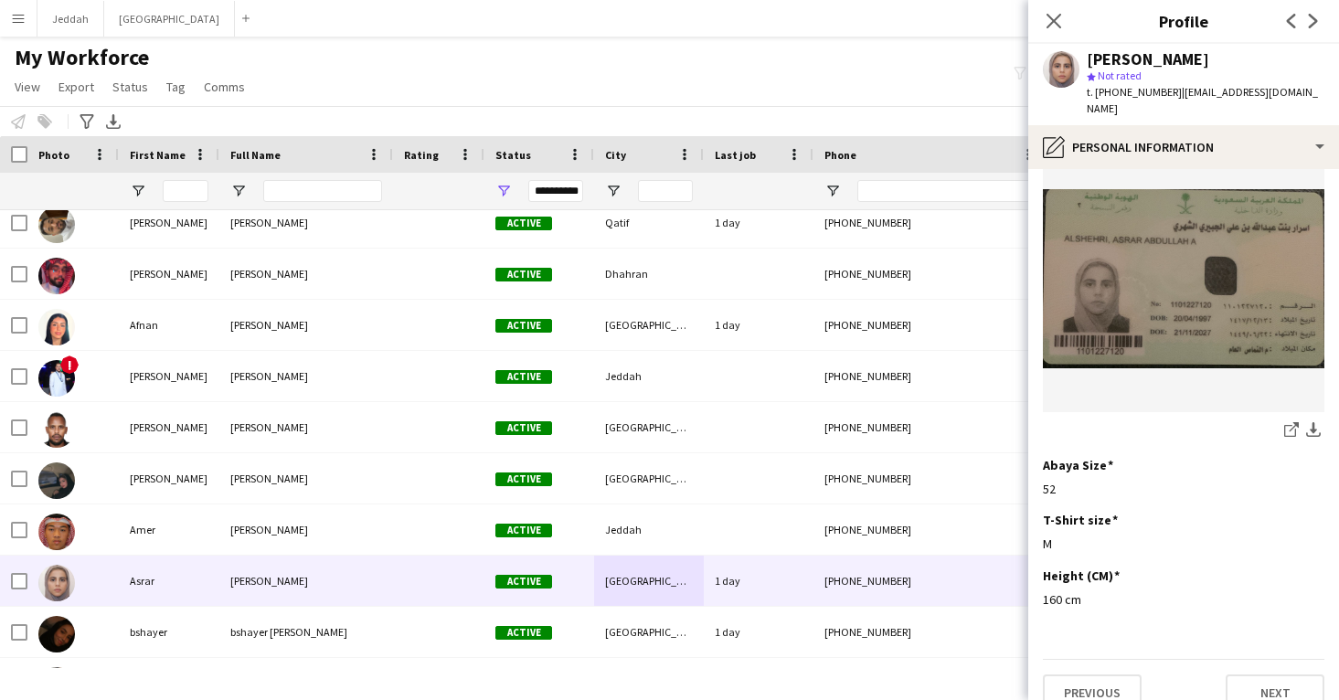
scroll to position [947, 0]
click at [1287, 440] on app-icon "share-external-link-1" at bounding box center [1291, 430] width 15 height 18
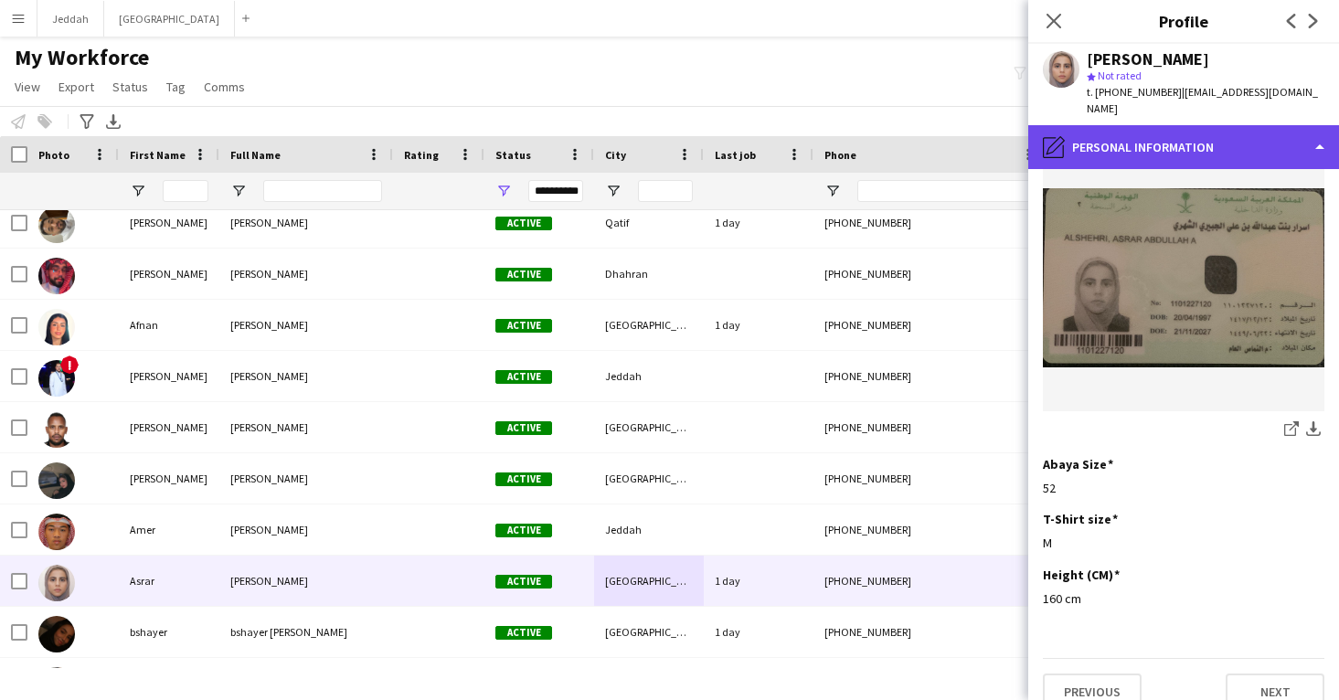
click at [1194, 135] on div "pencil4 Personal Information" at bounding box center [1183, 147] width 311 height 44
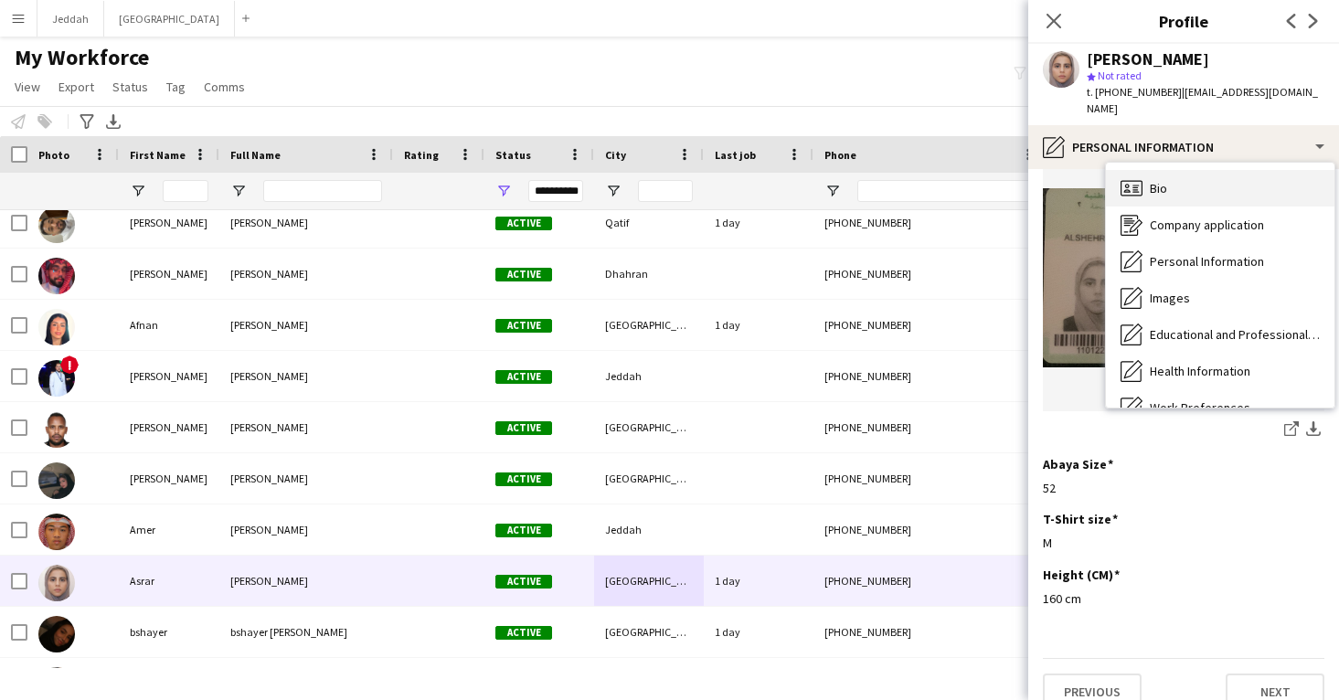
click at [1196, 170] on div "Bio Bio" at bounding box center [1220, 188] width 228 height 37
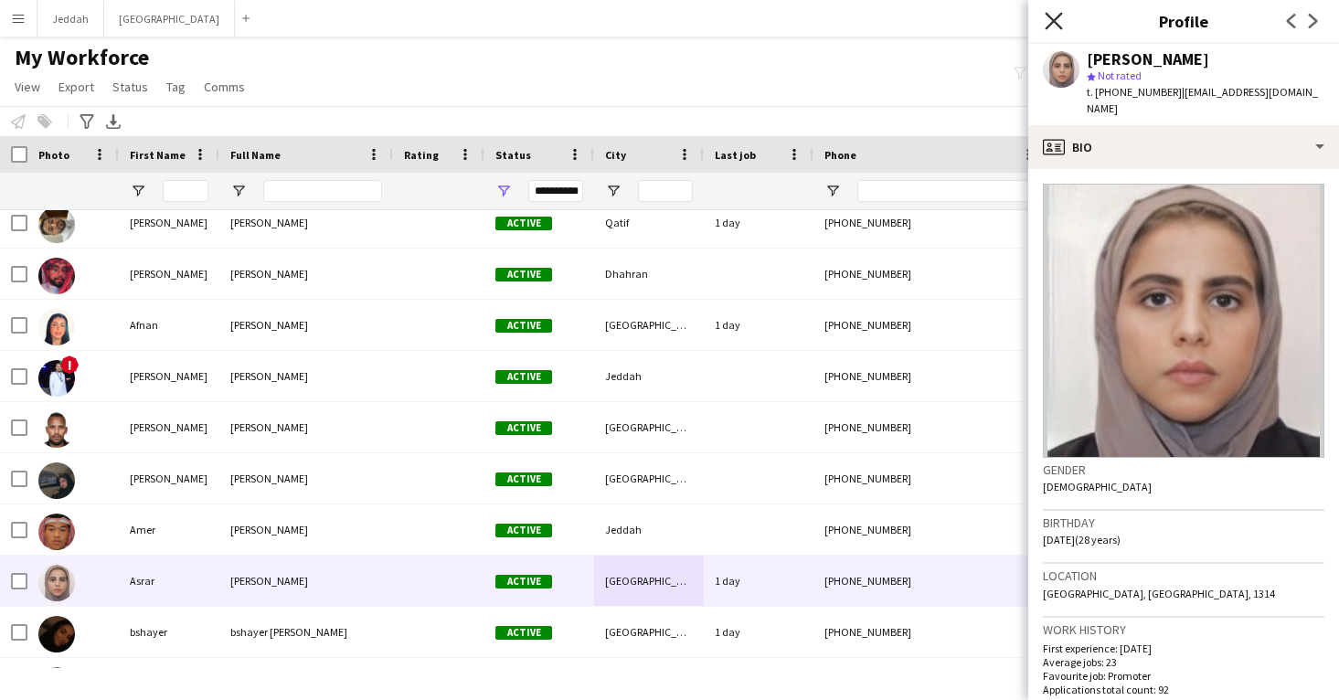
click at [1056, 26] on icon "Close pop-in" at bounding box center [1053, 20] width 17 height 17
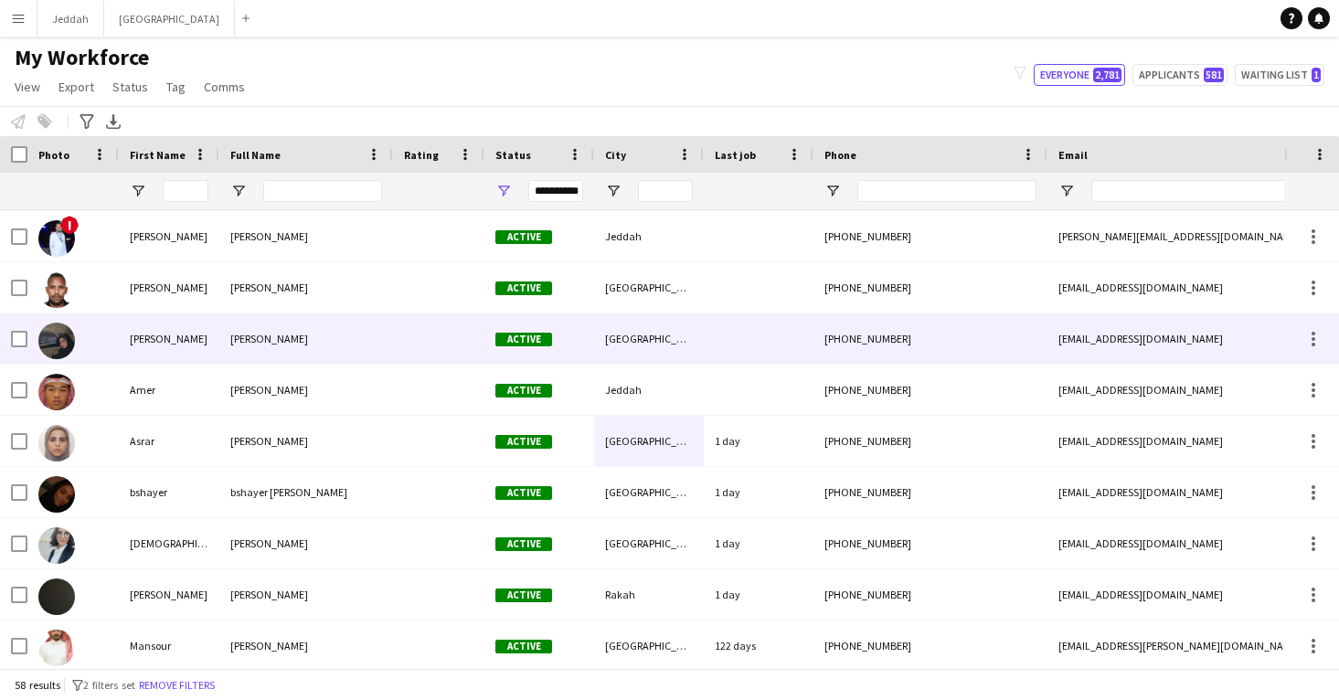
scroll to position [271, 0]
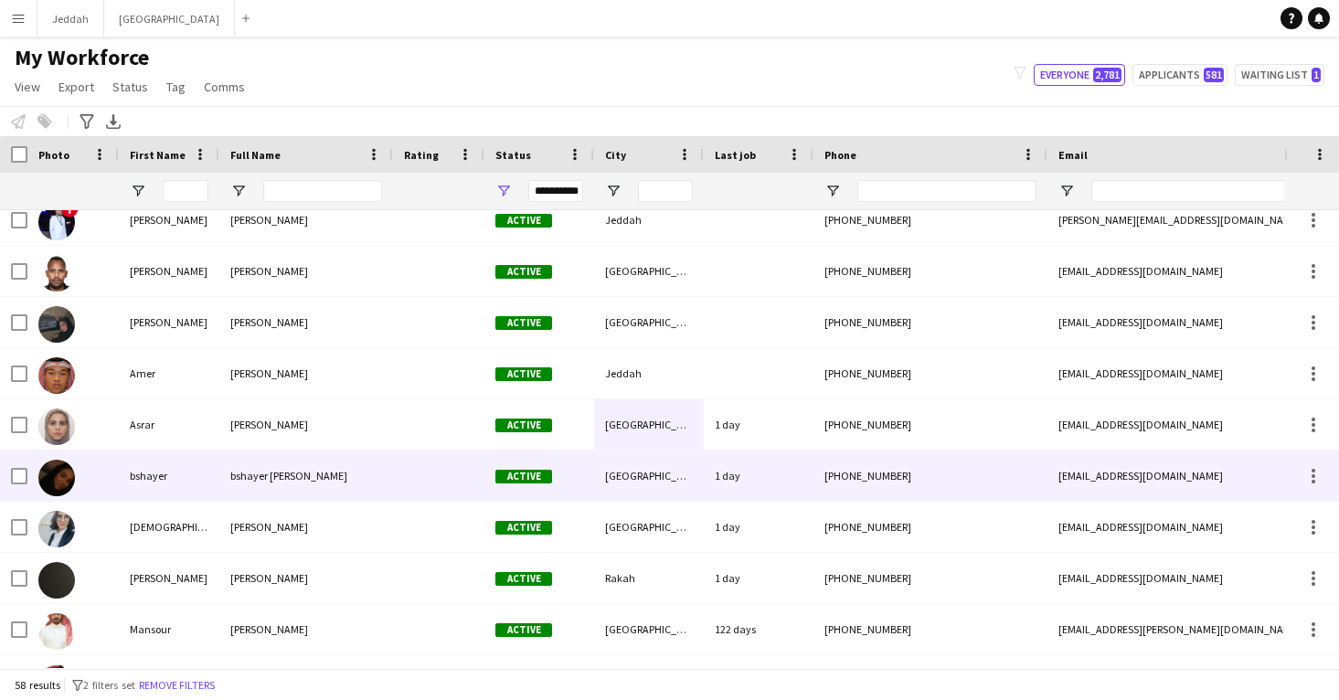
click at [994, 492] on div "[PHONE_NUMBER]" at bounding box center [930, 476] width 234 height 50
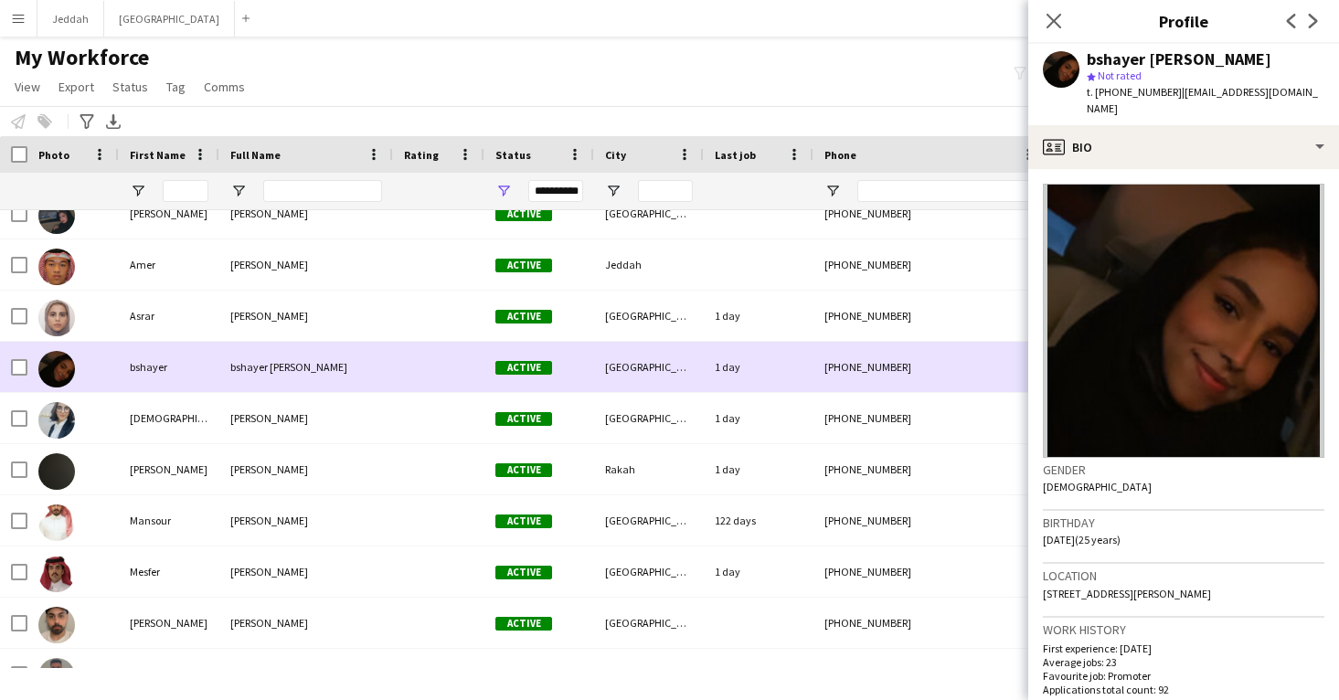
scroll to position [426, 0]
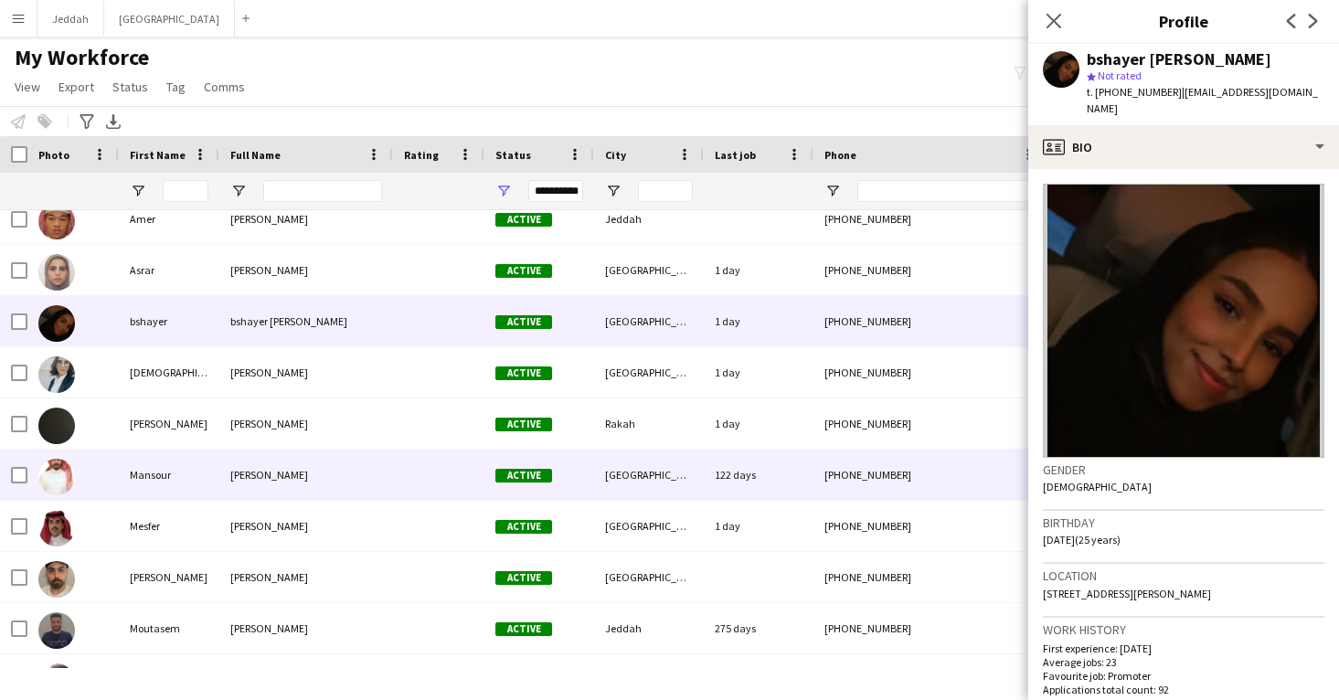
click at [905, 456] on div "[PHONE_NUMBER]" at bounding box center [930, 475] width 234 height 50
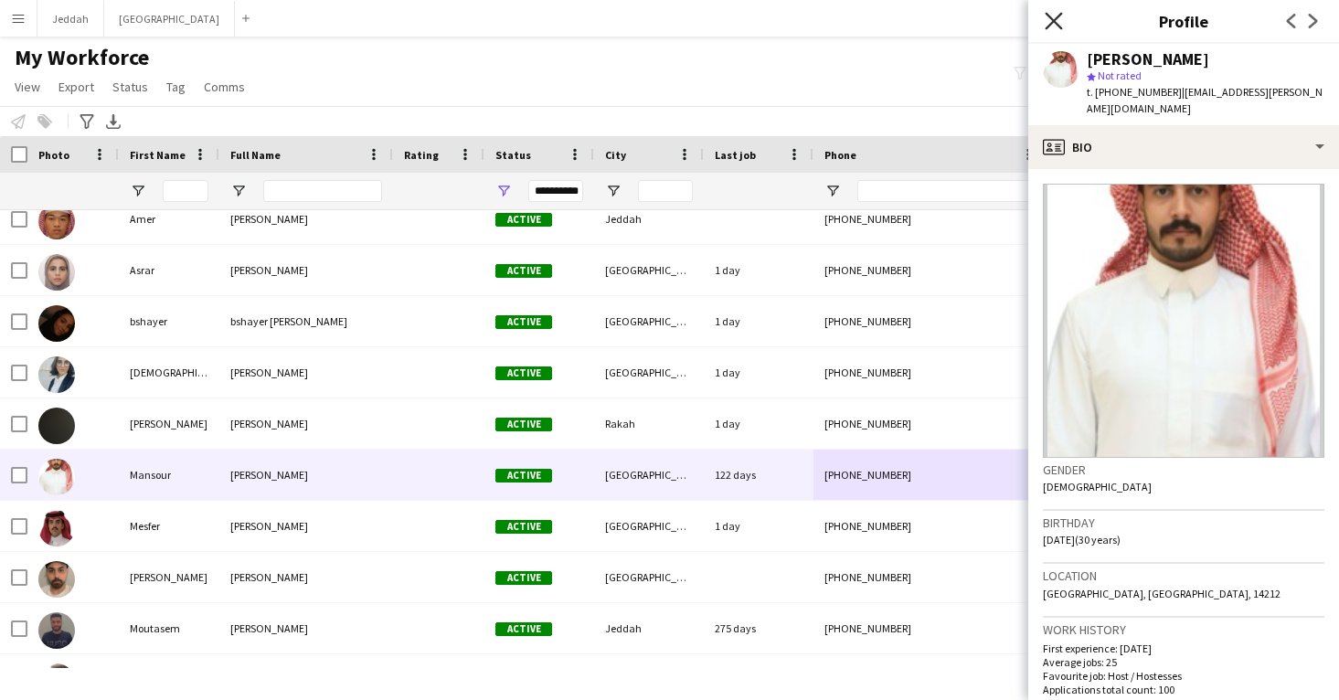
click at [1056, 26] on icon "Close pop-in" at bounding box center [1053, 20] width 17 height 17
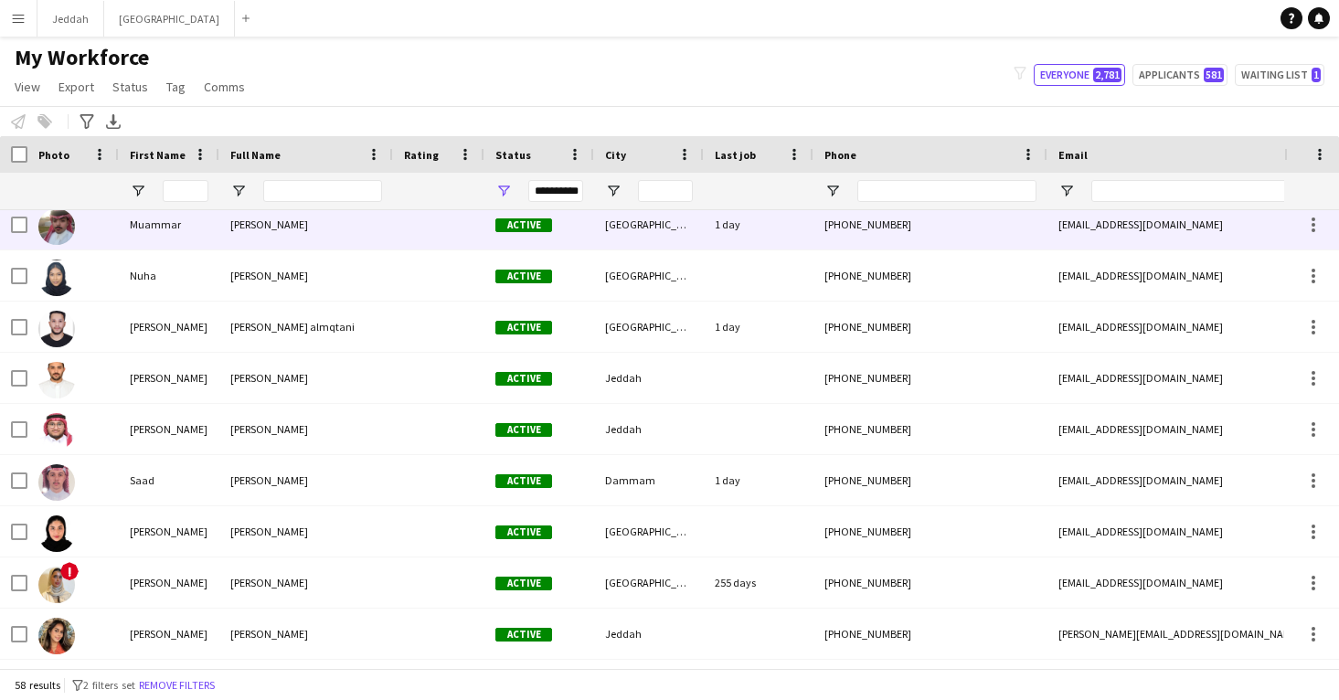
scroll to position [885, 0]
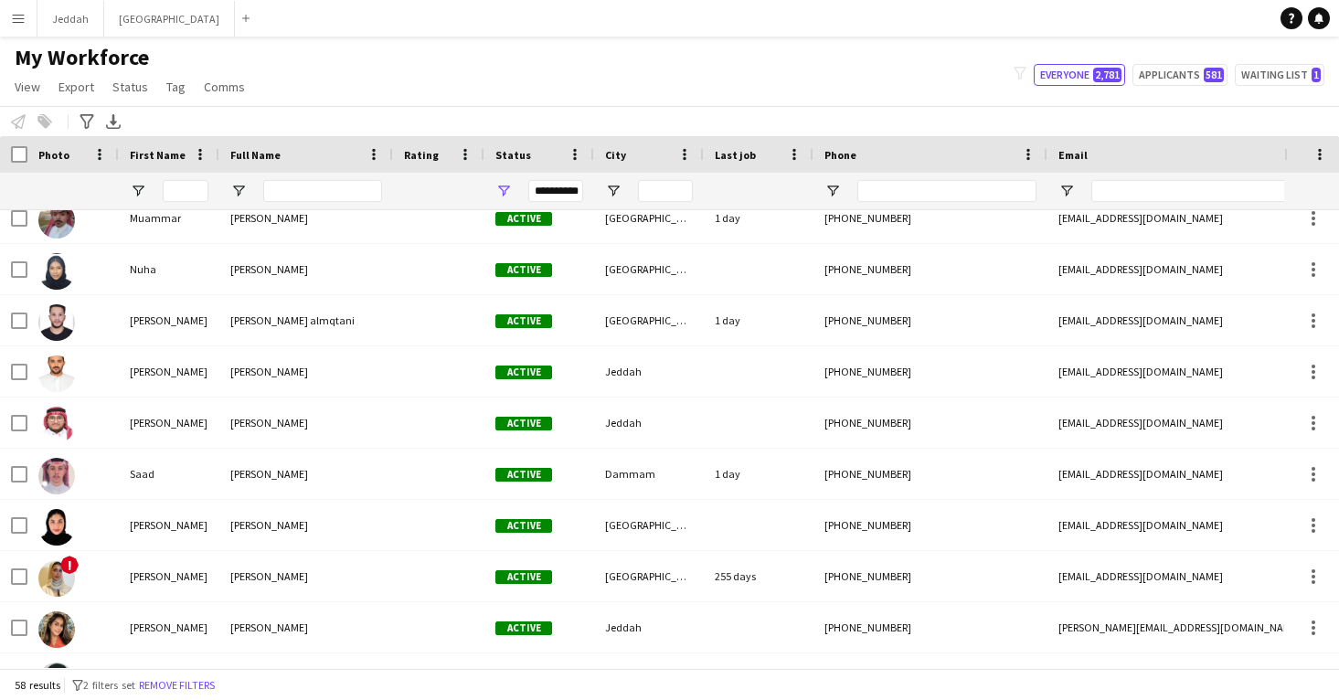
click at [545, 81] on div "My Workforce View Views Default view New view Update view Delete view Edit name…" at bounding box center [669, 75] width 1339 height 62
